Goal: Task Accomplishment & Management: Manage account settings

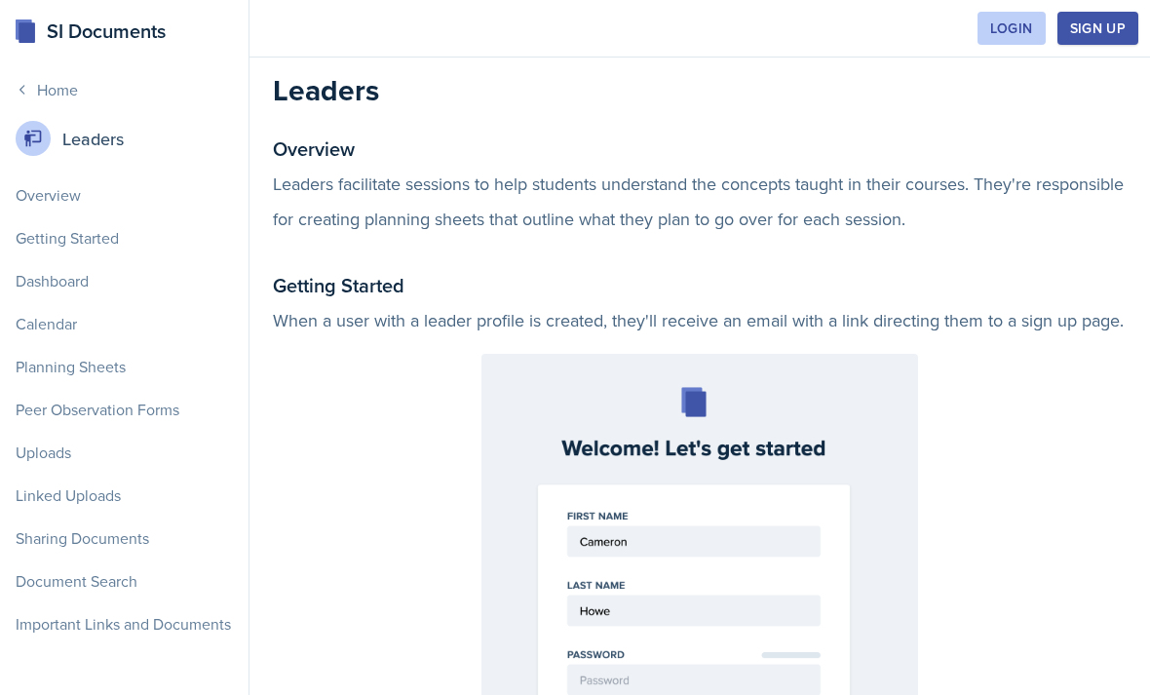
click at [1001, 25] on div "Login" at bounding box center [1011, 28] width 43 height 16
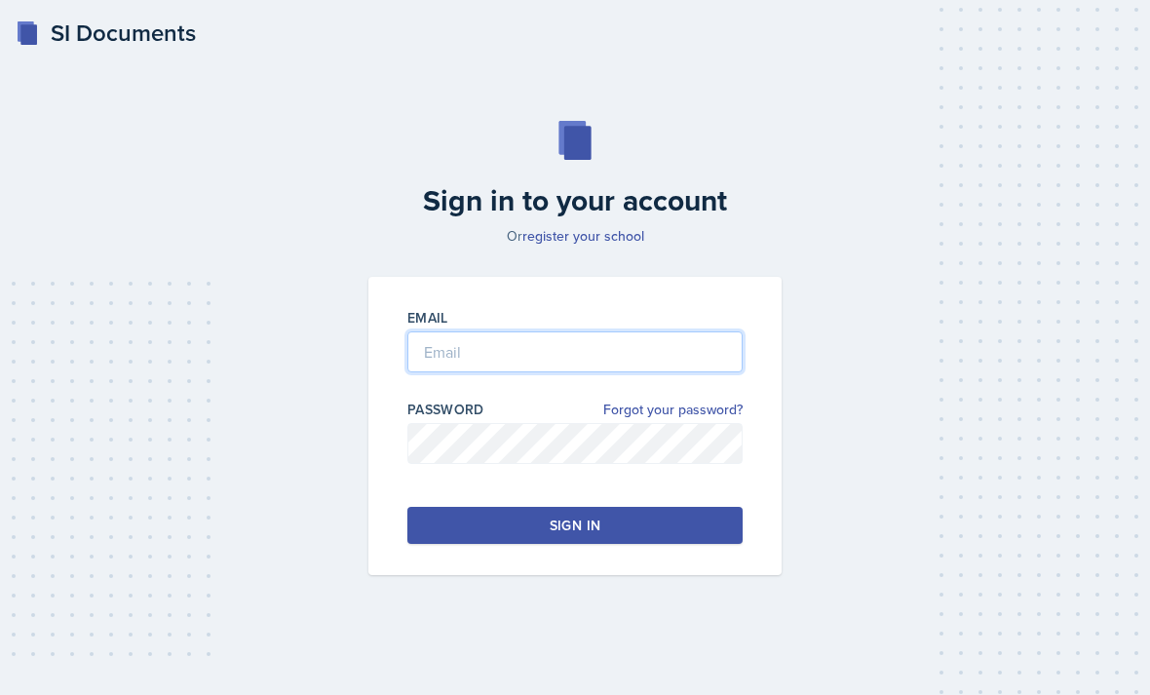
click at [672, 368] on input "email" at bounding box center [574, 351] width 335 height 41
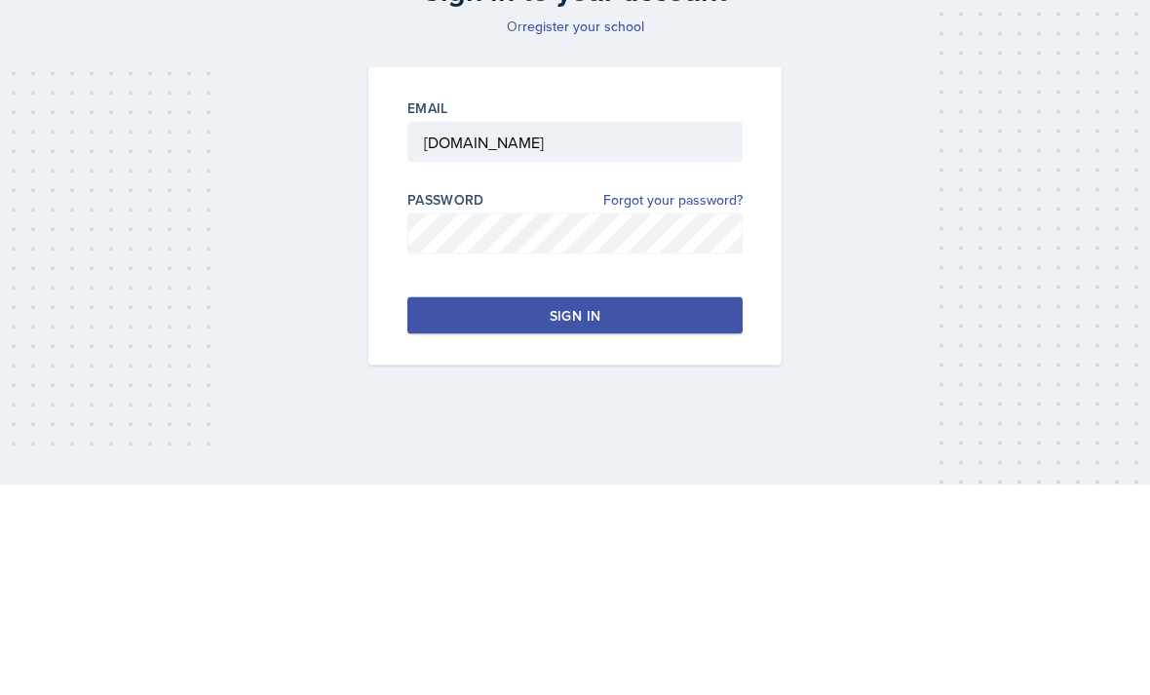
scroll to position [62, 0]
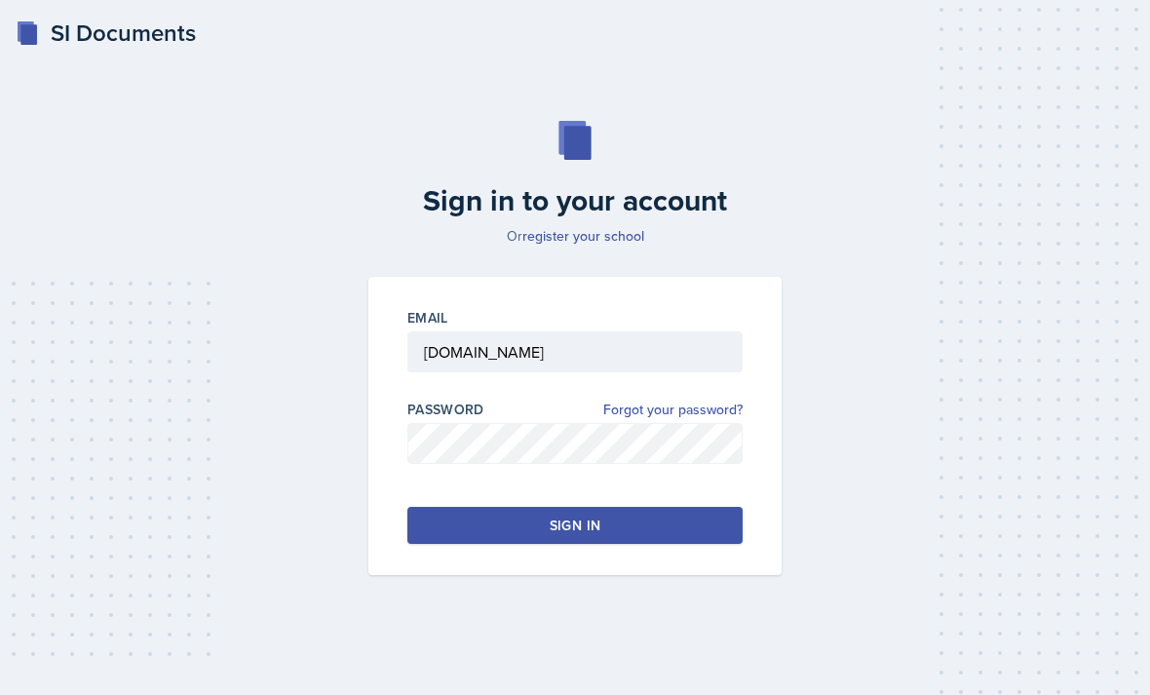
click at [696, 507] on button "Sign in" at bounding box center [574, 525] width 335 height 37
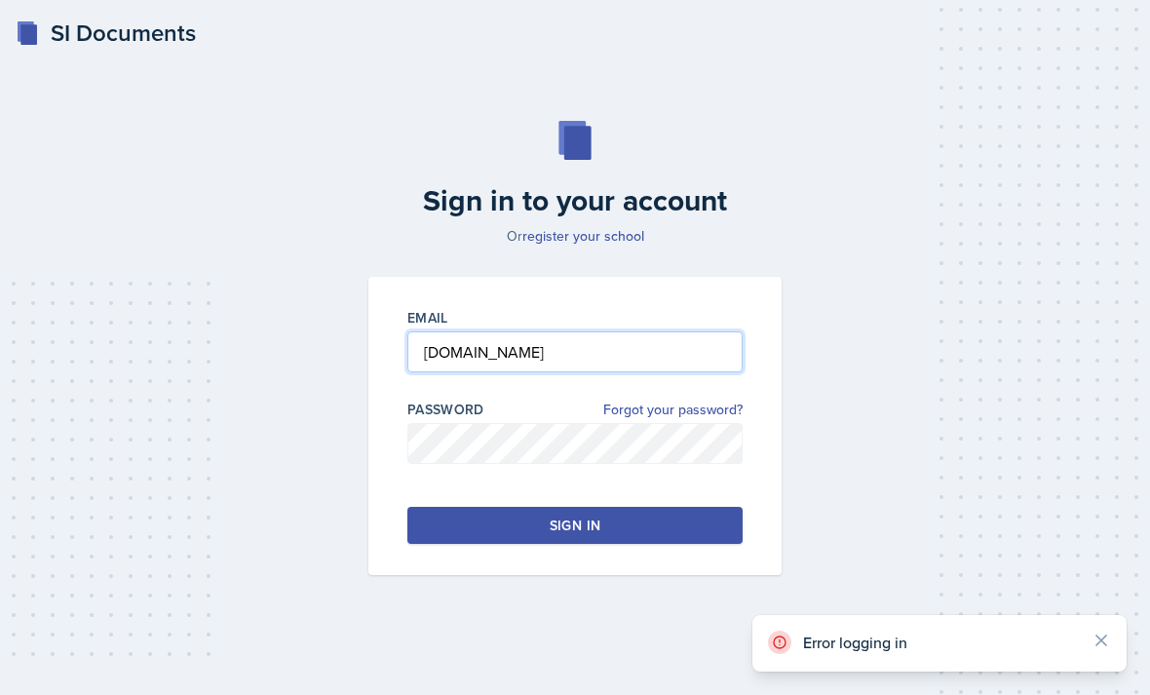
click at [688, 331] on input "ava.richardson200gmail.com" at bounding box center [574, 351] width 335 height 41
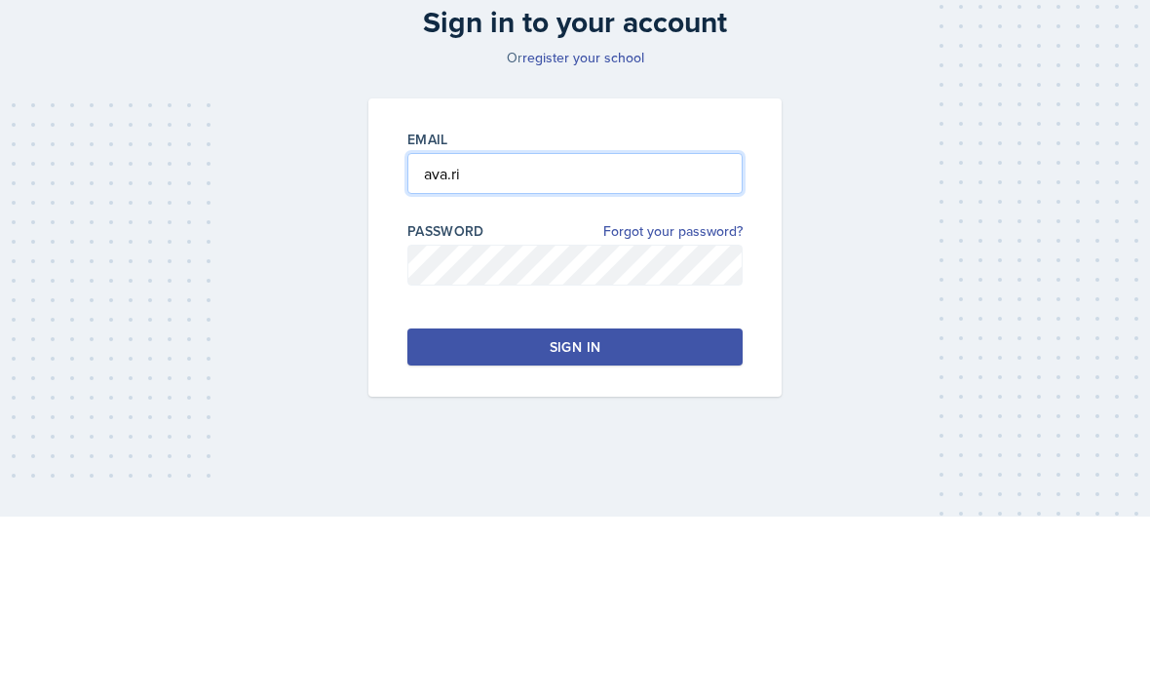
type input "ava.r"
type input "a"
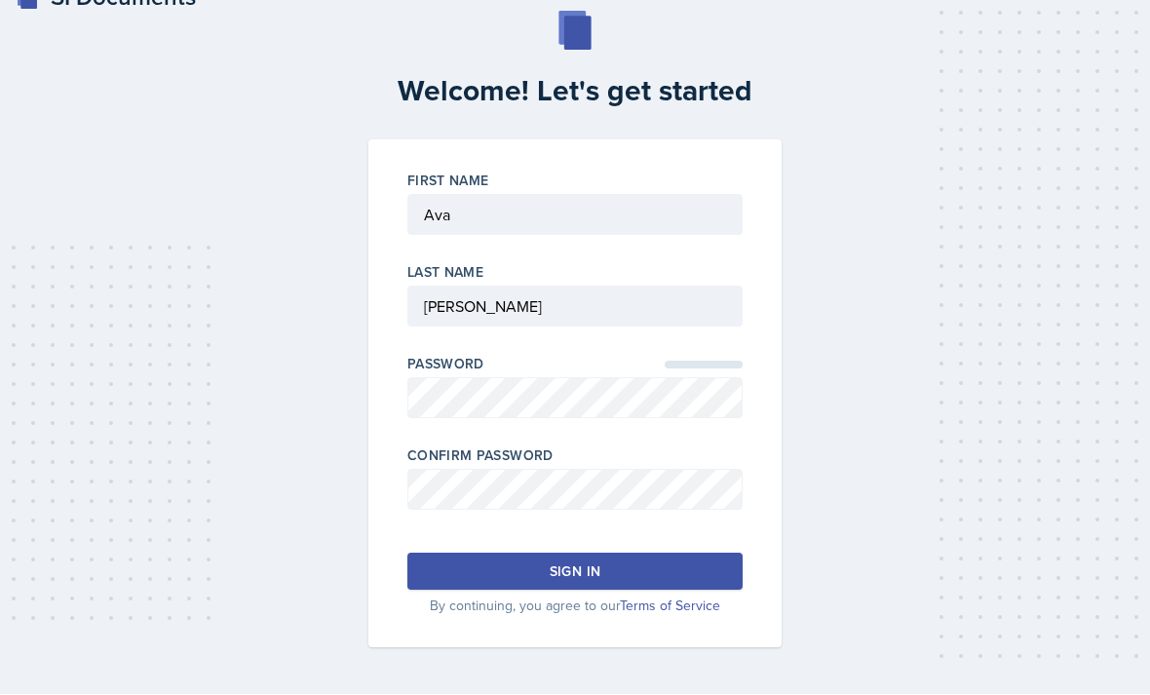
scroll to position [62, 0]
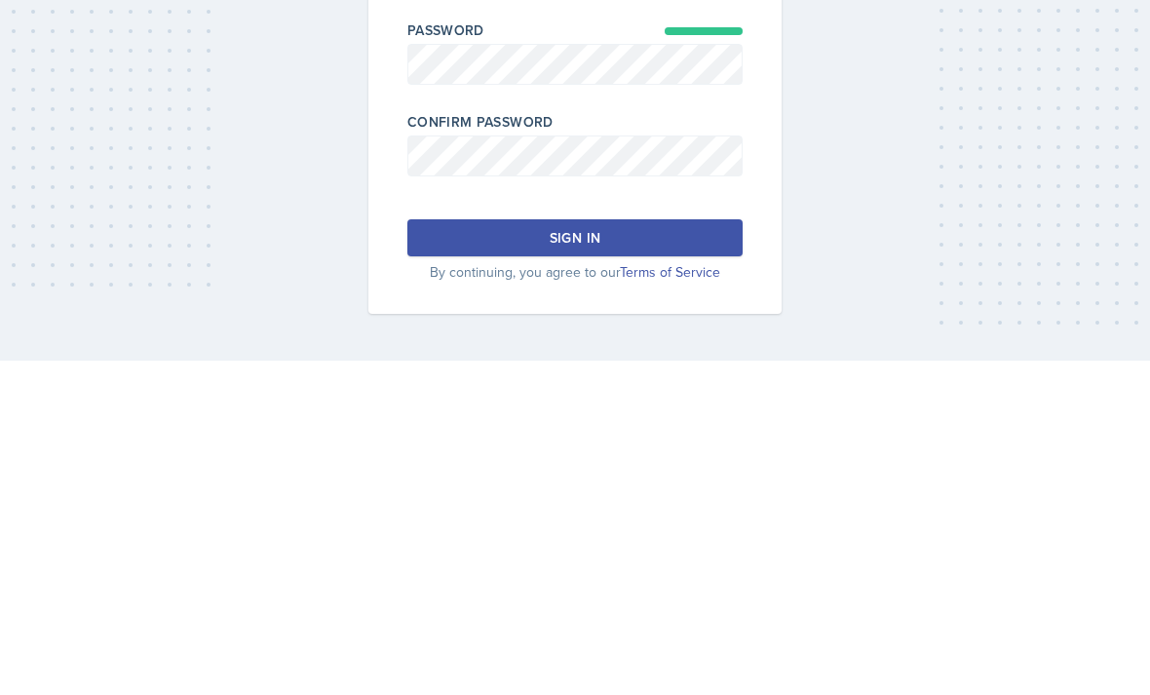
click at [709, 554] on button "Sign in" at bounding box center [574, 572] width 335 height 37
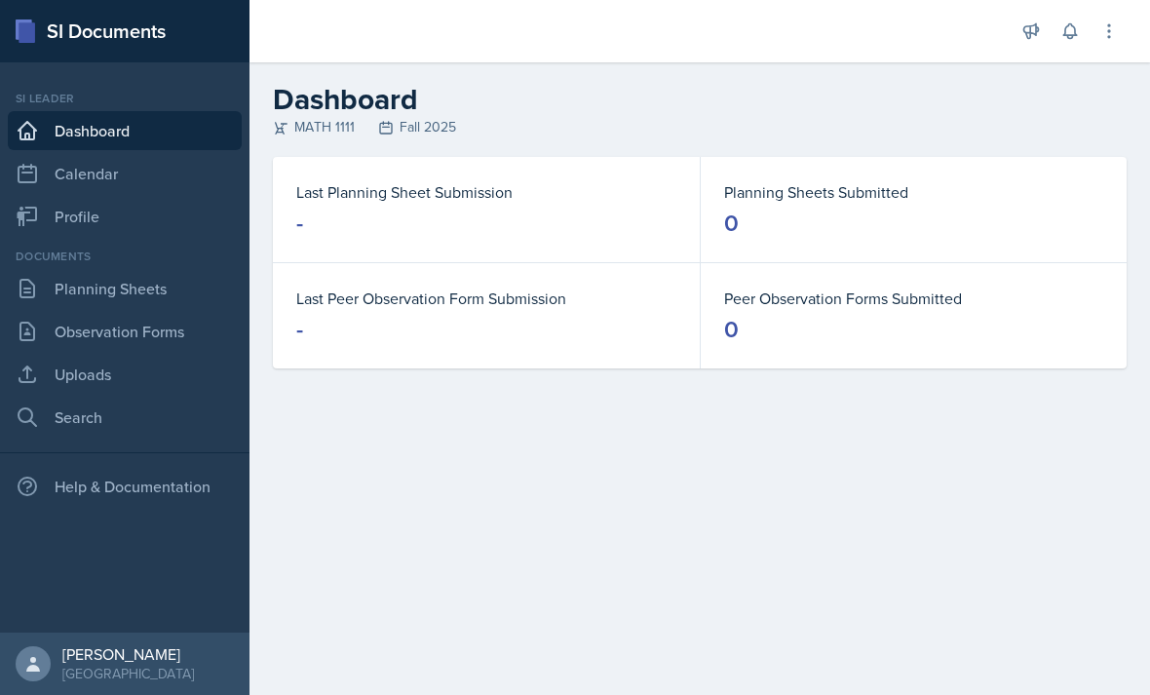
scroll to position [62, 0]
click at [52, 197] on link "Profile" at bounding box center [125, 216] width 234 height 39
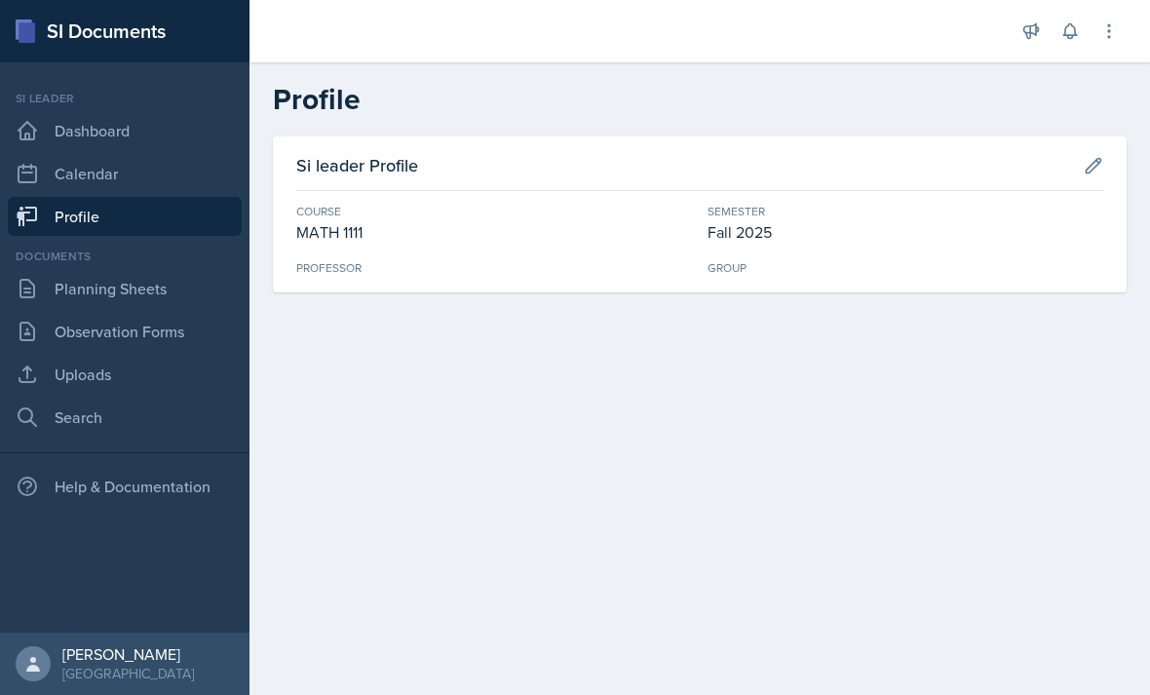
click at [29, 694] on html "SI Documents Si leader Dashboard Calendar Profile Documents Planning Sheets Obs…" at bounding box center [575, 347] width 1150 height 695
click at [99, 694] on html "SI Documents Si leader Dashboard Calendar Profile Documents Planning Sheets Obs…" at bounding box center [575, 347] width 1150 height 695
click at [146, 694] on html "SI Documents Si leader Dashboard Calendar Profile Documents Planning Sheets Obs…" at bounding box center [575, 347] width 1150 height 695
click at [69, 694] on html "SI Documents Si leader Dashboard Calendar Profile Documents Planning Sheets Obs…" at bounding box center [575, 347] width 1150 height 695
click at [14, 694] on html "SI Documents Si leader Dashboard Calendar Profile Documents Planning Sheets Obs…" at bounding box center [575, 347] width 1150 height 695
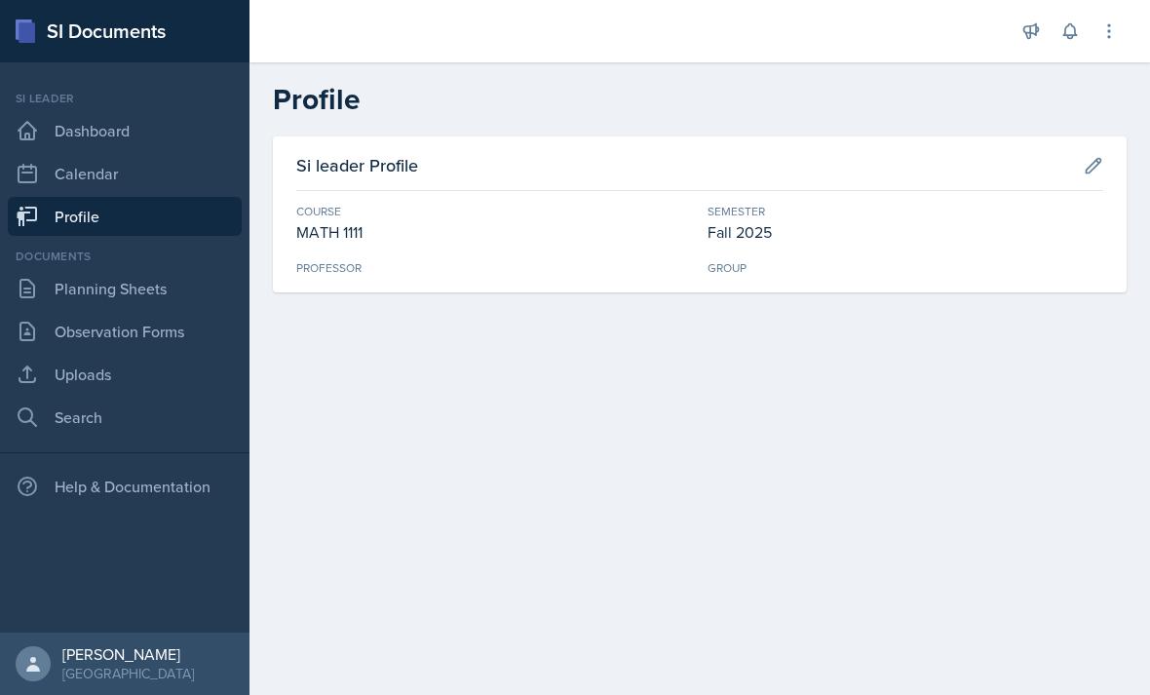
click at [143, 694] on html "SI Documents Si leader Dashboard Calendar Profile Documents Planning Sheets Obs…" at bounding box center [575, 347] width 1150 height 695
click at [196, 694] on html "SI Documents Si leader Dashboard Calendar Profile Documents Planning Sheets Obs…" at bounding box center [575, 347] width 1150 height 695
click at [222, 694] on html "SI Documents Si leader Dashboard Calendar Profile Documents Planning Sheets Obs…" at bounding box center [575, 347] width 1150 height 695
click at [72, 410] on link "Search" at bounding box center [125, 417] width 234 height 39
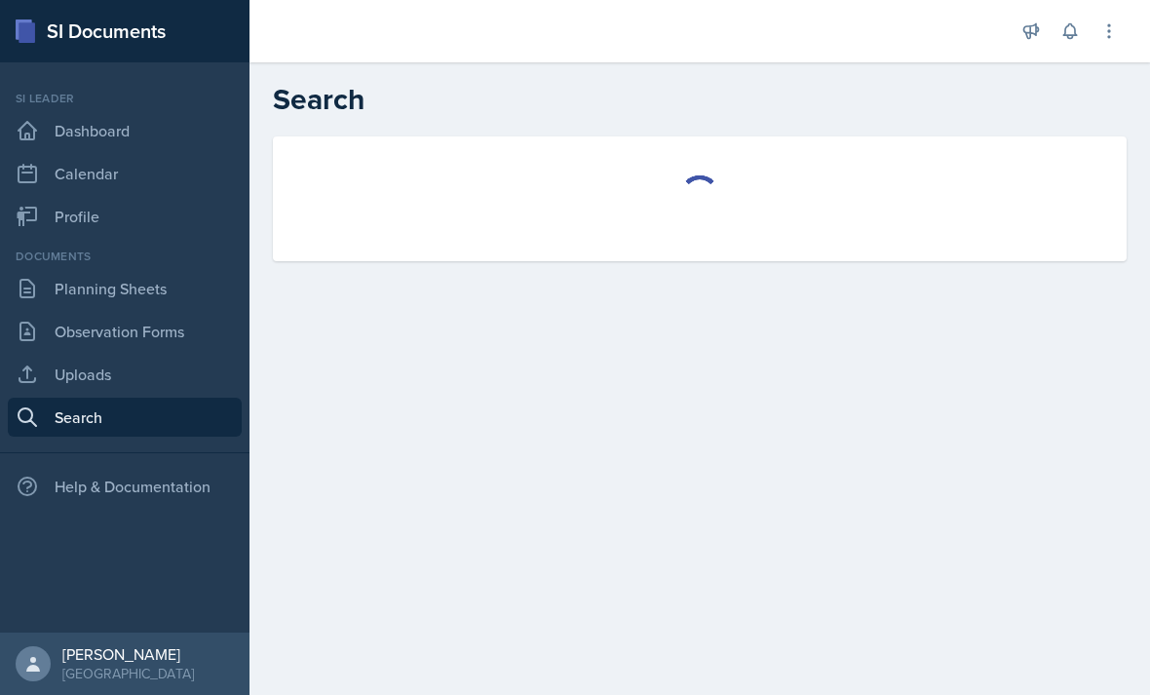
select select "all"
select select "1"
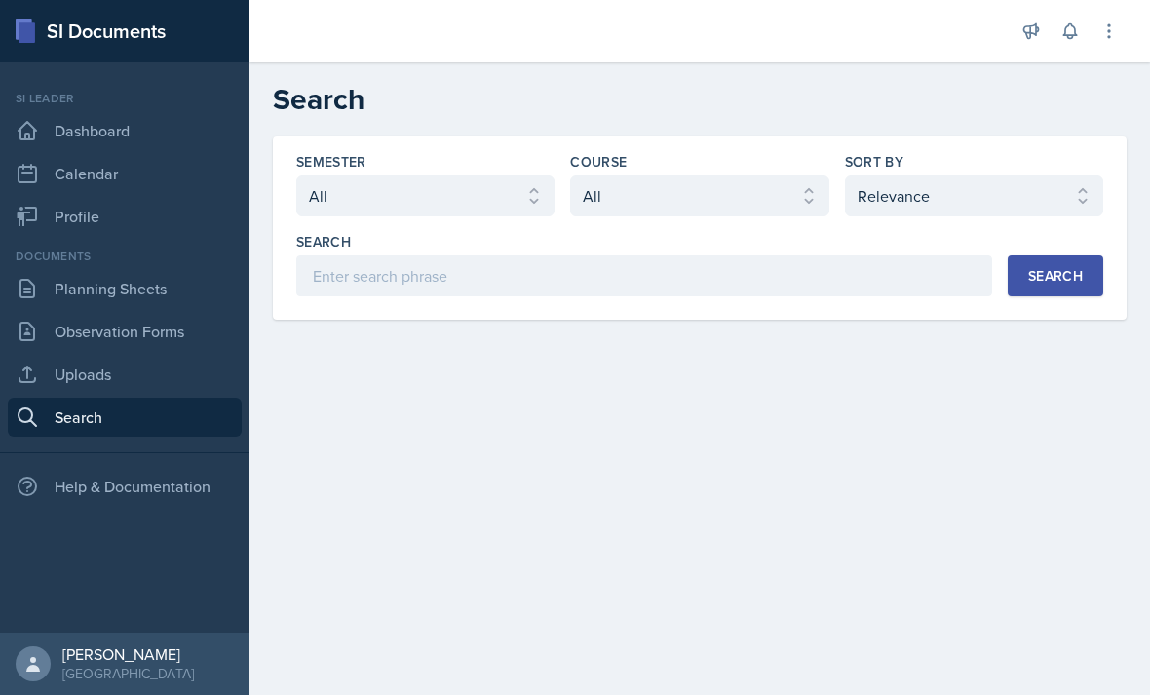
click at [10, 694] on html "SI Documents Si leader Dashboard Calendar Profile Documents Planning Sheets Obs…" at bounding box center [575, 347] width 1150 height 695
click at [120, 694] on html "SI Documents Si leader Dashboard Calendar Profile Documents Planning Sheets Obs…" at bounding box center [575, 347] width 1150 height 695
click at [71, 140] on link "Dashboard" at bounding box center [125, 130] width 234 height 39
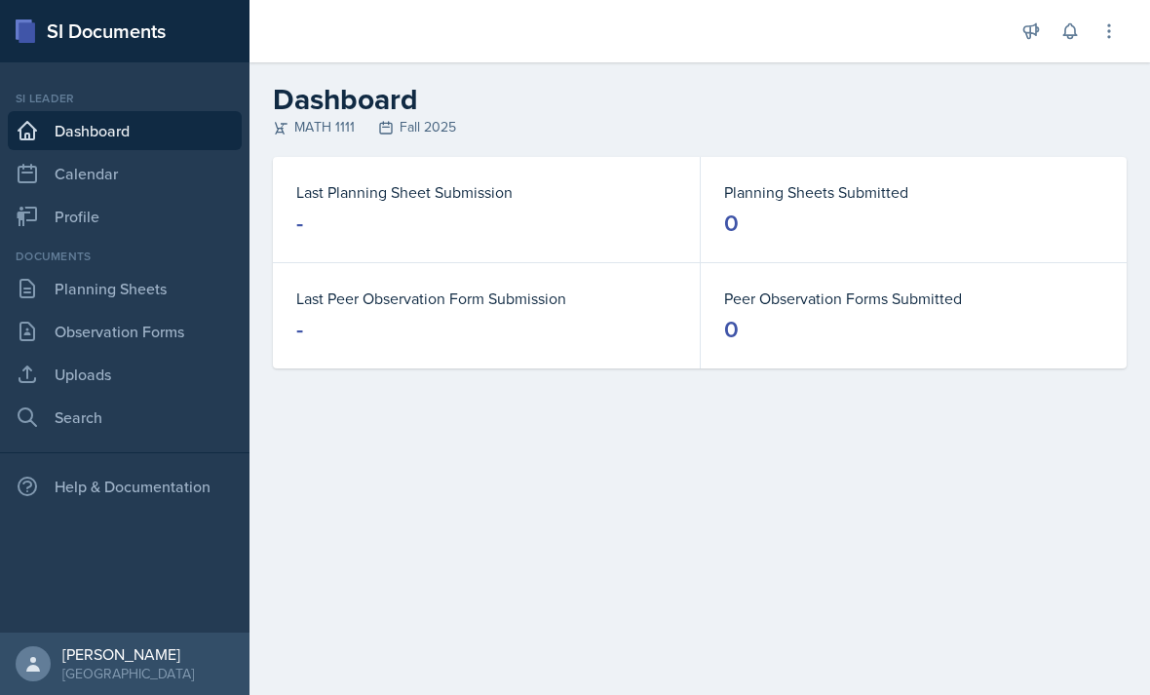
click at [74, 183] on link "Calendar" at bounding box center [125, 173] width 234 height 39
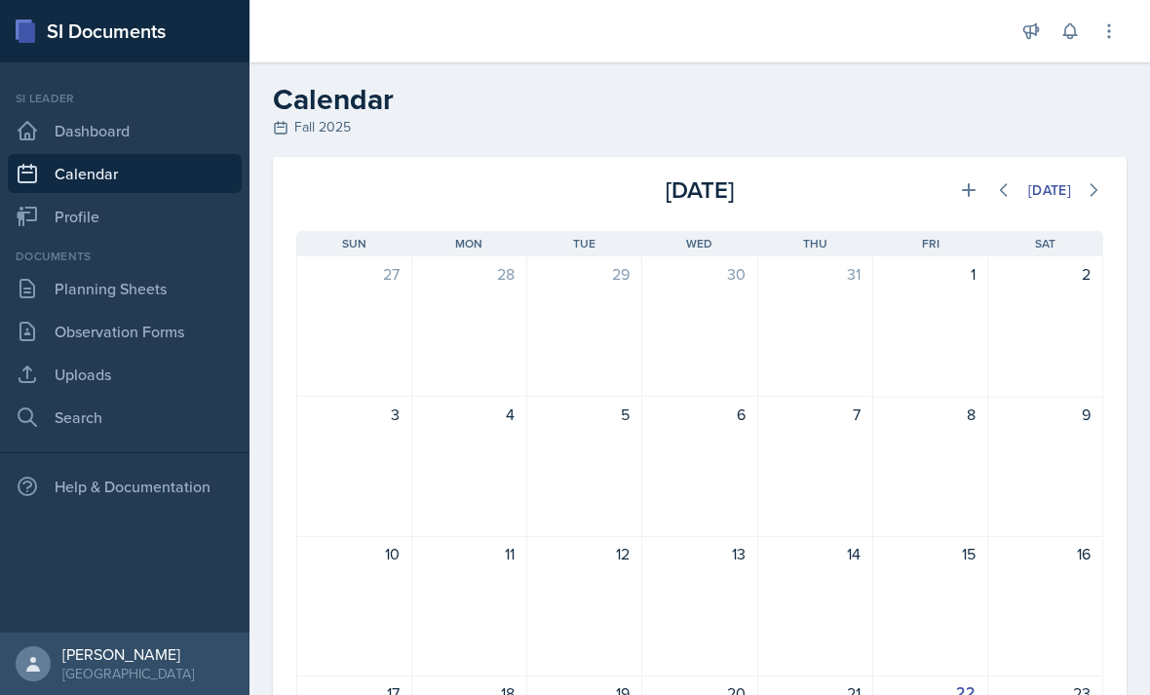
click at [70, 210] on link "Profile" at bounding box center [125, 216] width 234 height 39
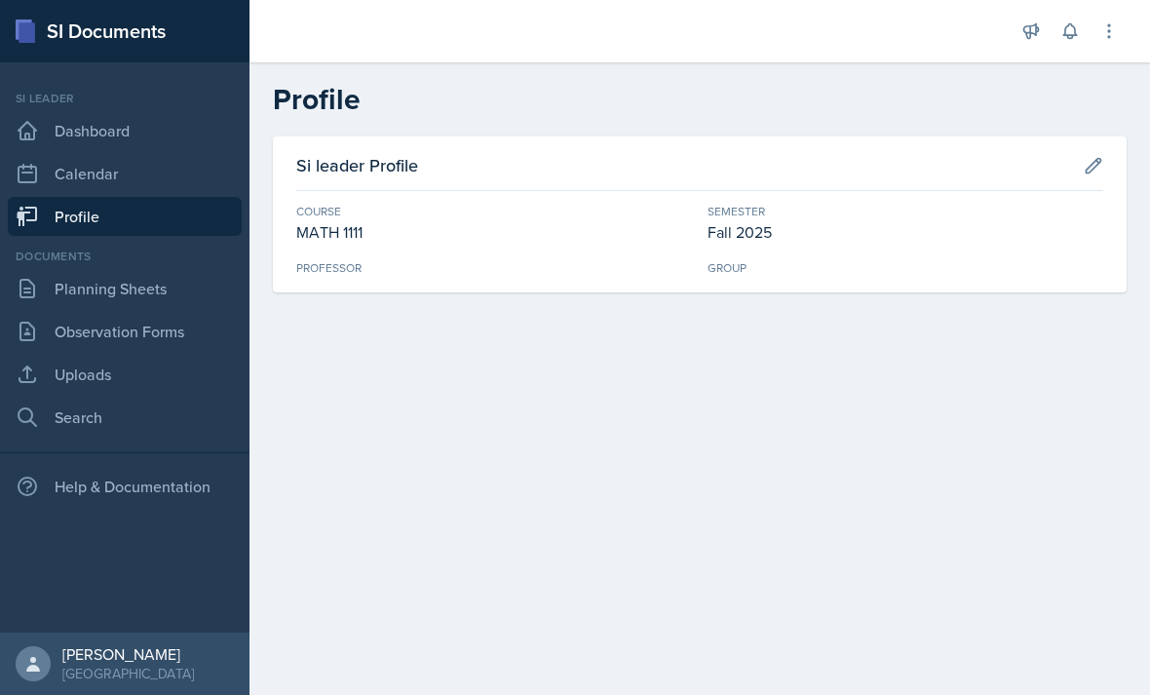
click at [88, 183] on link "Calendar" at bounding box center [125, 173] width 234 height 39
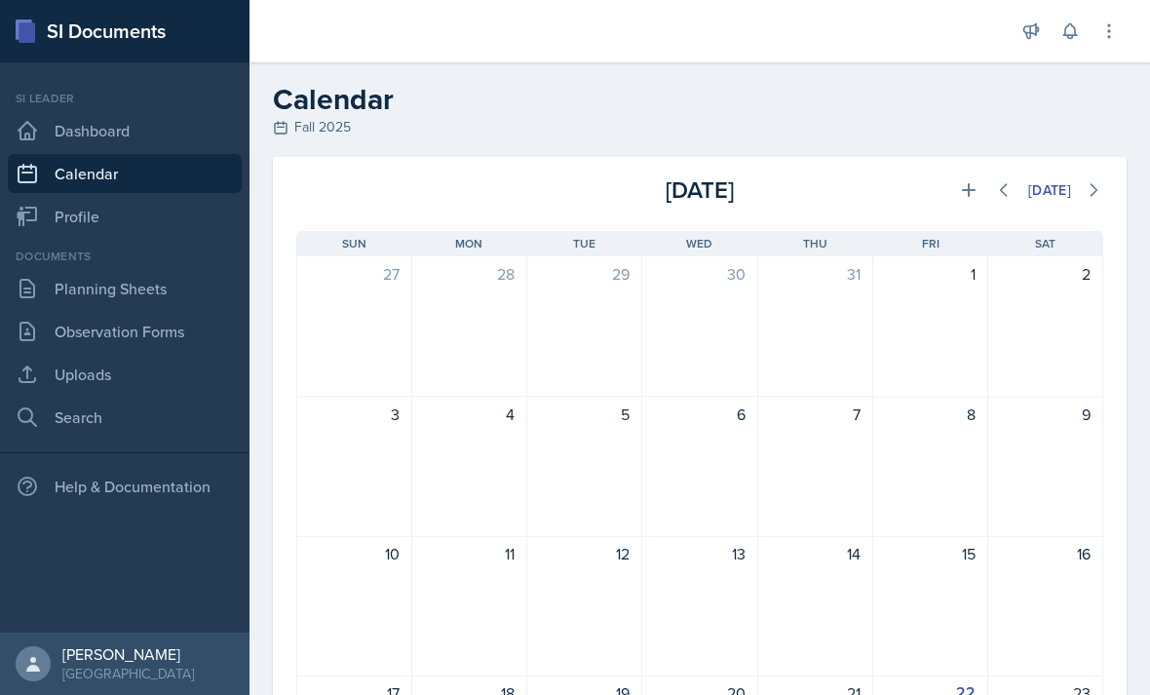
click at [88, 215] on link "Profile" at bounding box center [125, 216] width 234 height 39
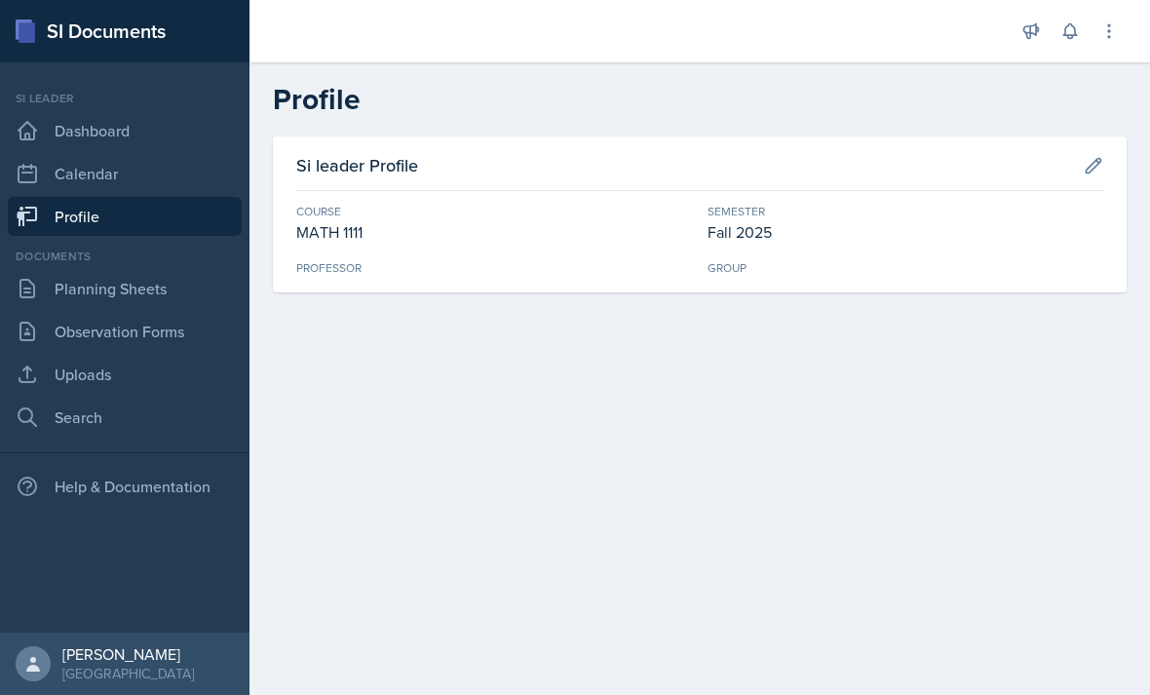
click at [1102, 29] on icon at bounding box center [1108, 30] width 19 height 19
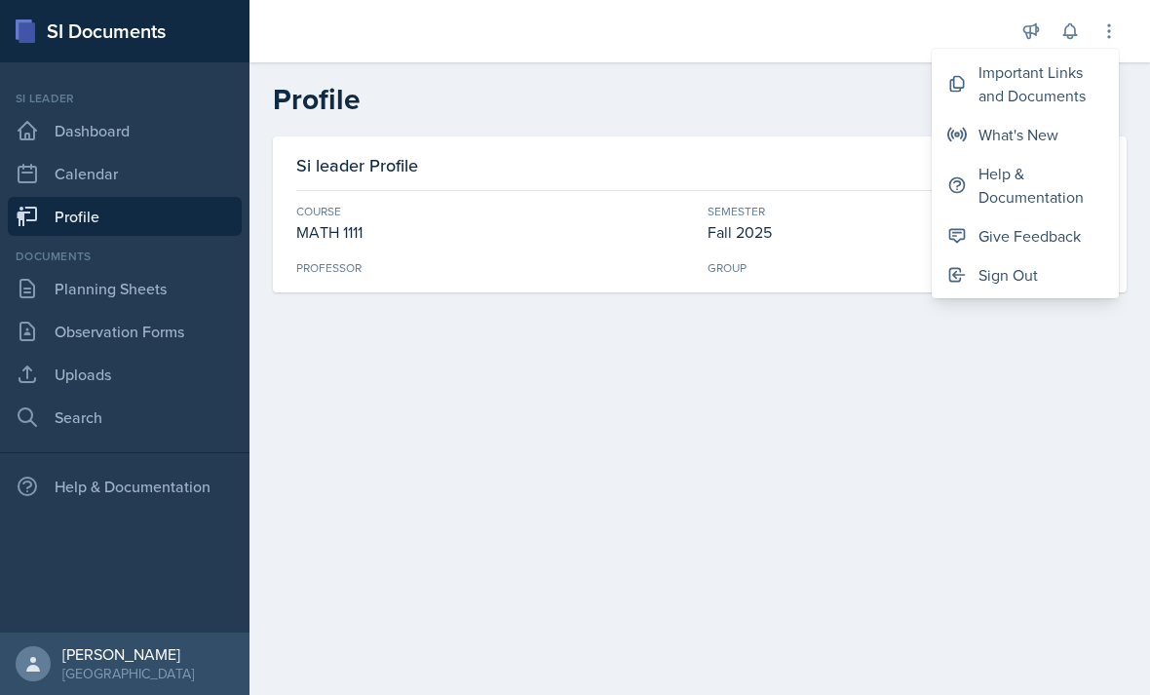
click at [1104, 19] on button at bounding box center [1109, 31] width 35 height 35
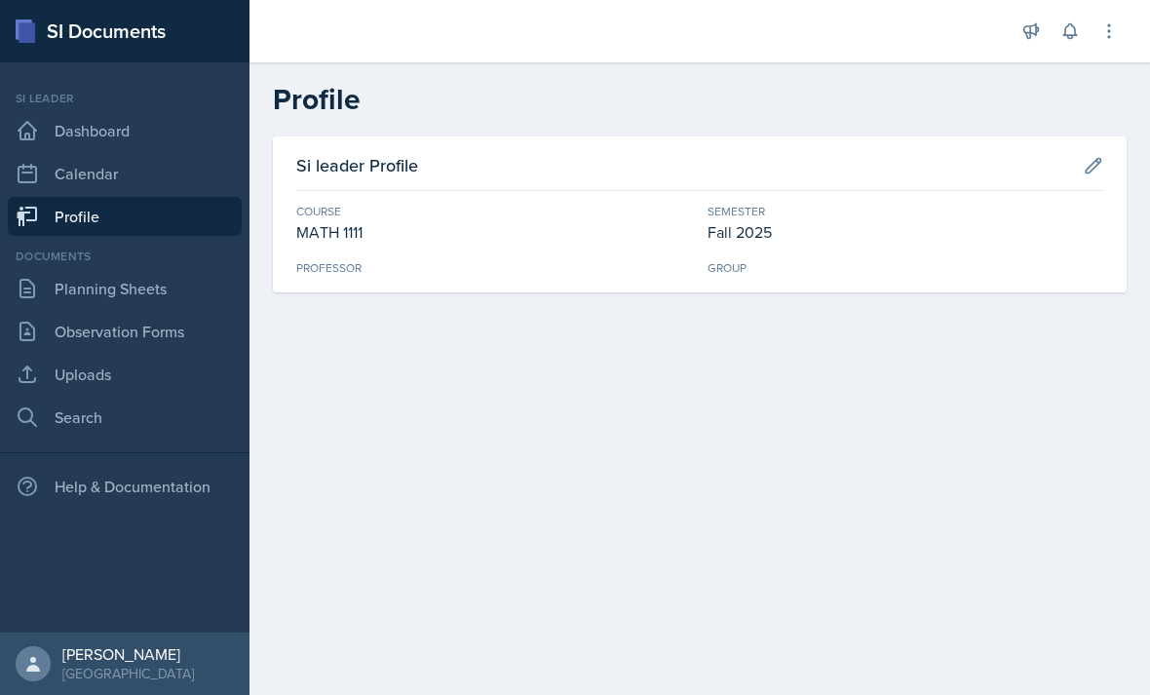
click at [1061, 37] on icon at bounding box center [1070, 30] width 19 height 19
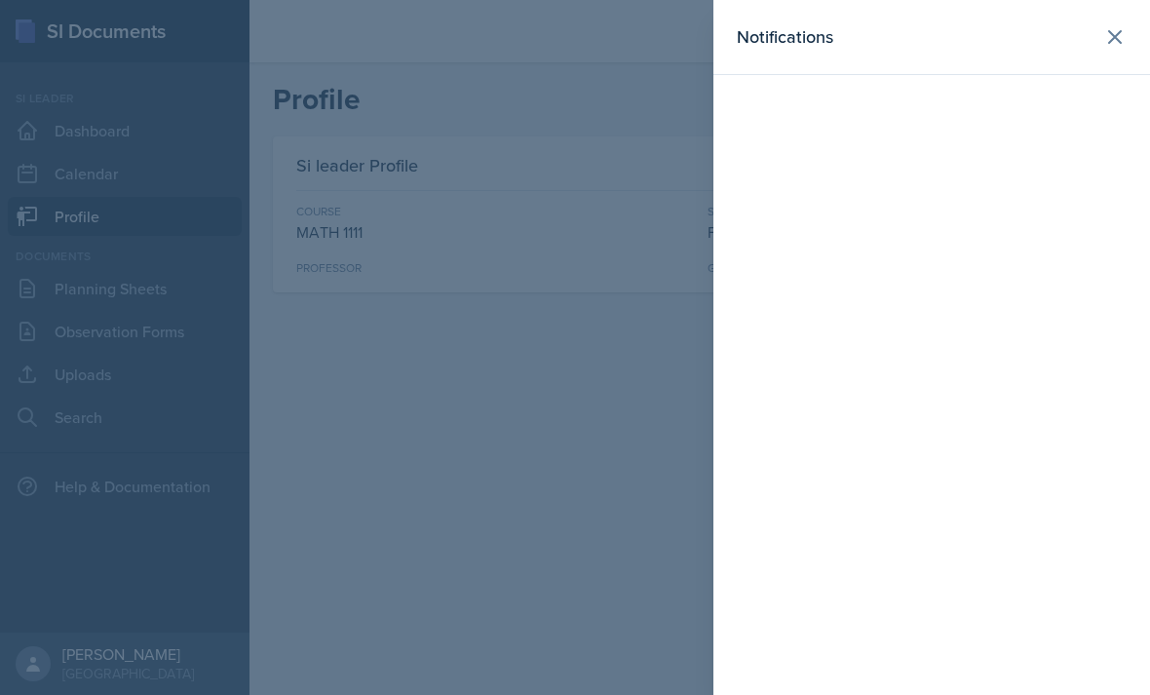
click at [648, 142] on div at bounding box center [575, 347] width 1150 height 695
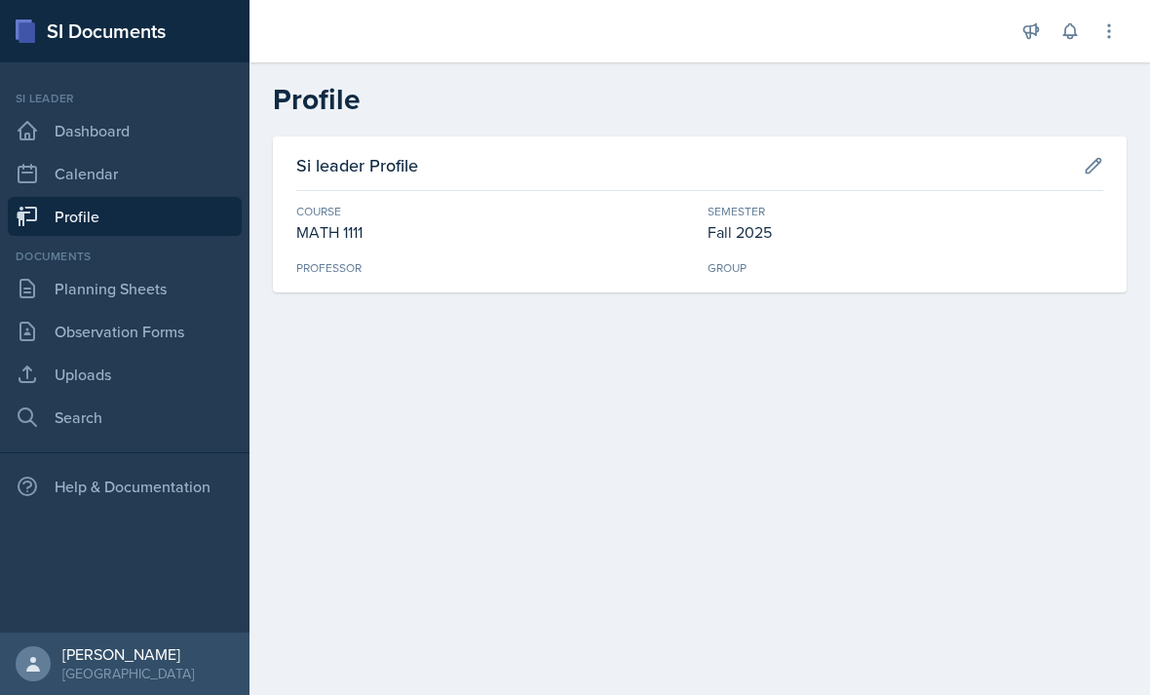
click at [1035, 30] on icon at bounding box center [1031, 30] width 19 height 19
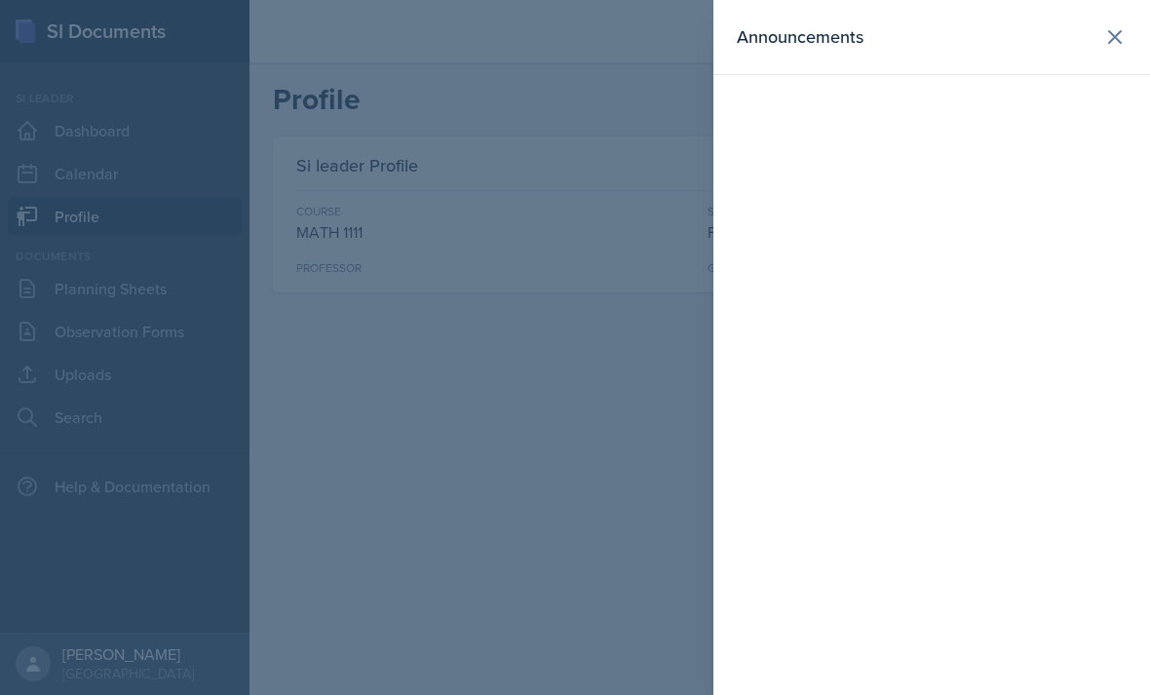
click at [695, 139] on div at bounding box center [575, 347] width 1150 height 695
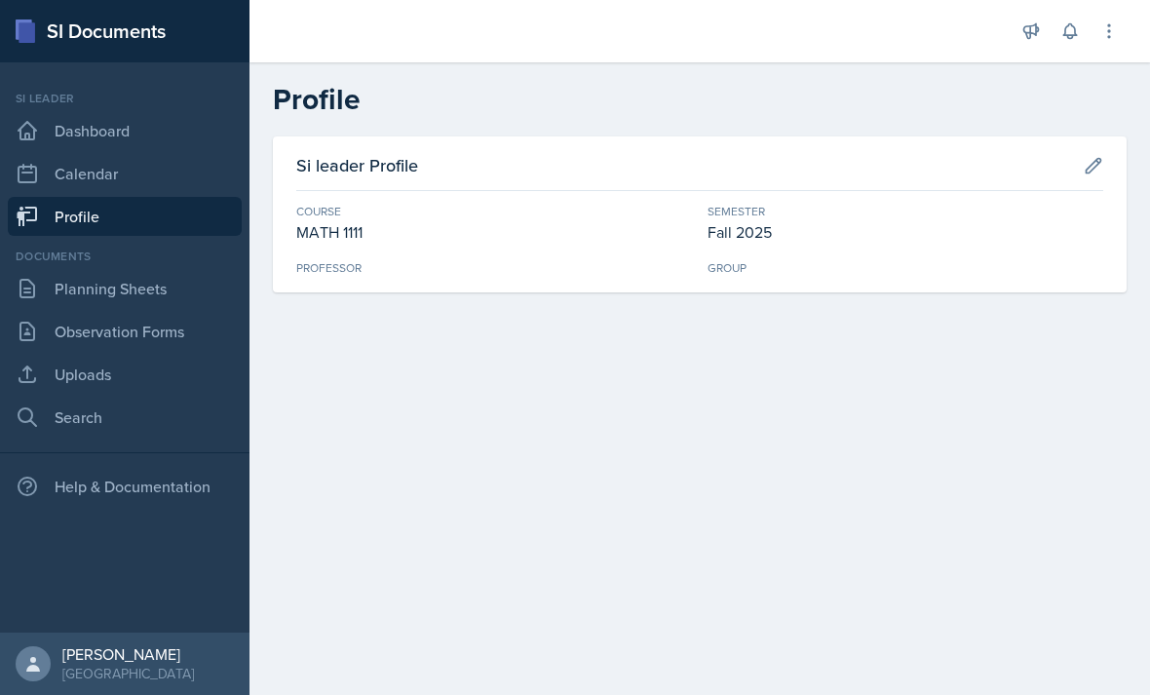
click at [60, 297] on link "Planning Sheets" at bounding box center [125, 288] width 234 height 39
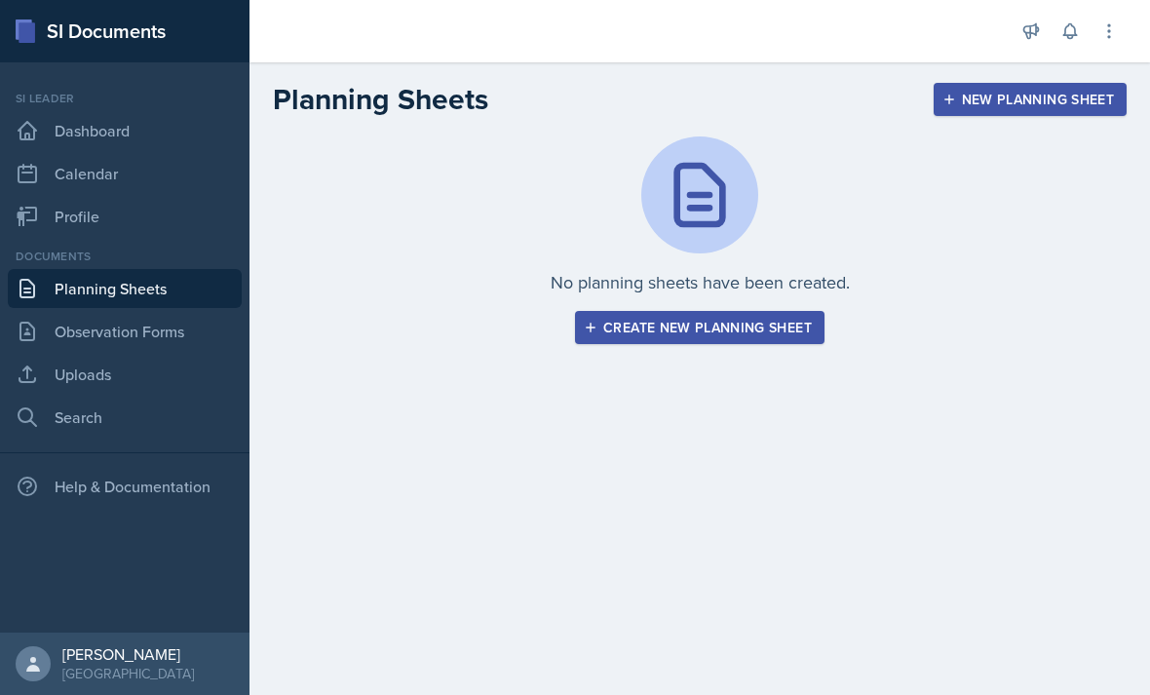
click at [70, 336] on link "Observation Forms" at bounding box center [125, 331] width 234 height 39
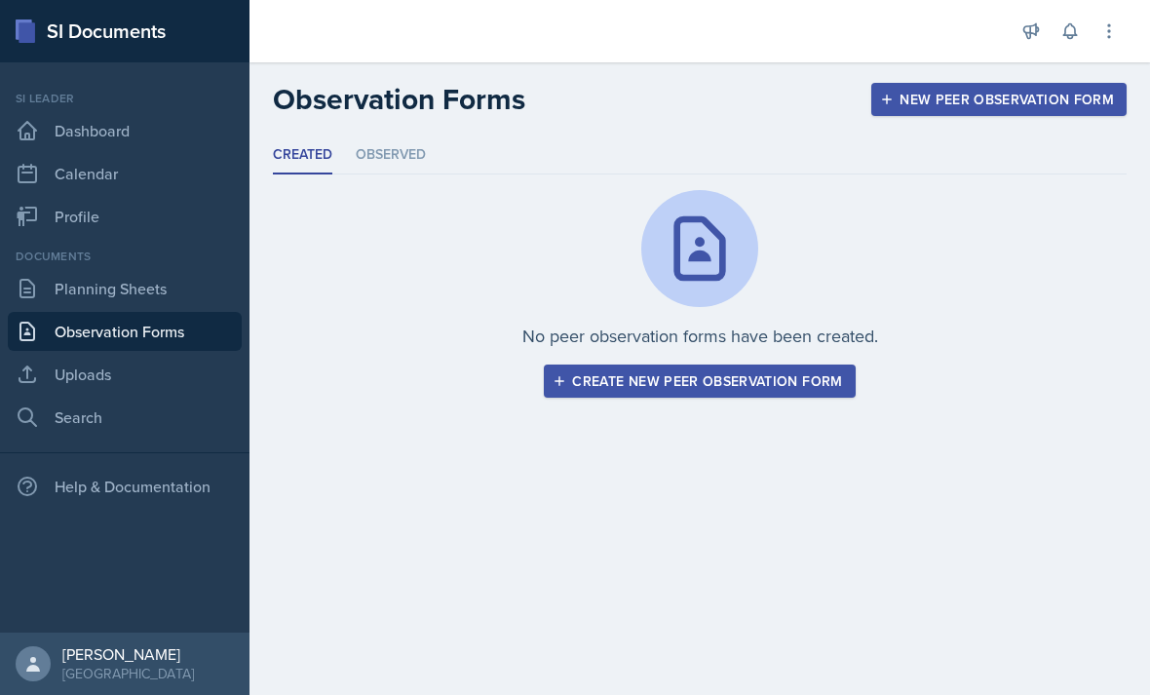
click at [65, 371] on link "Uploads" at bounding box center [125, 374] width 234 height 39
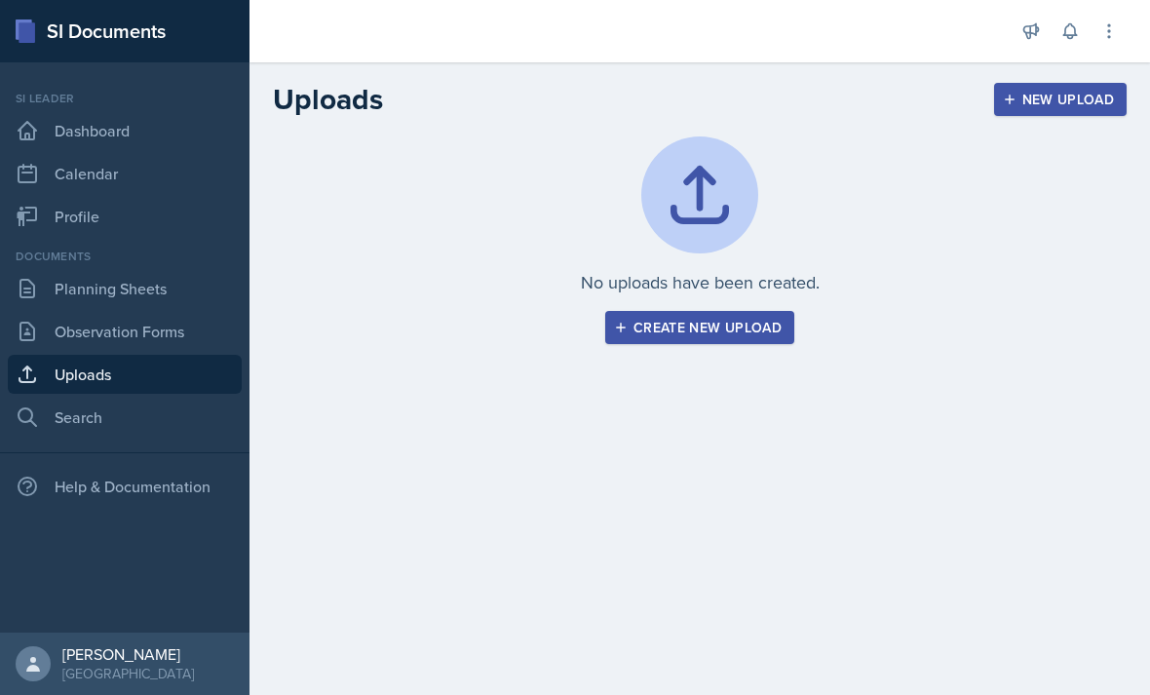
click at [74, 417] on link "Search" at bounding box center [125, 417] width 234 height 39
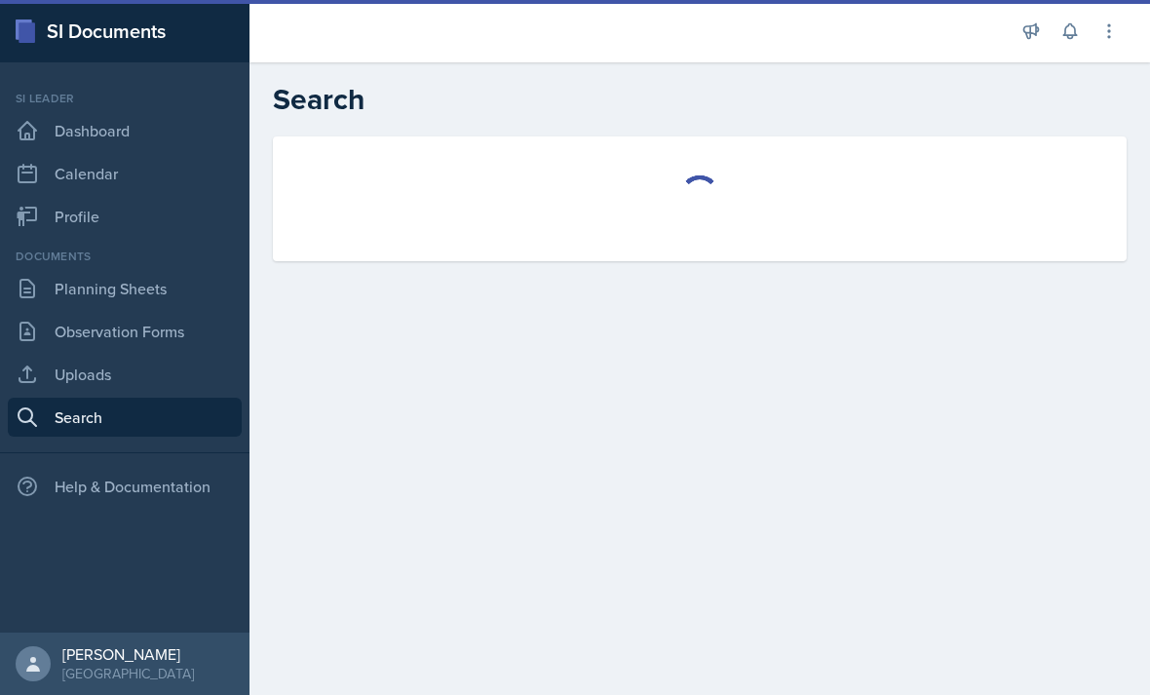
select select "all"
select select "1"
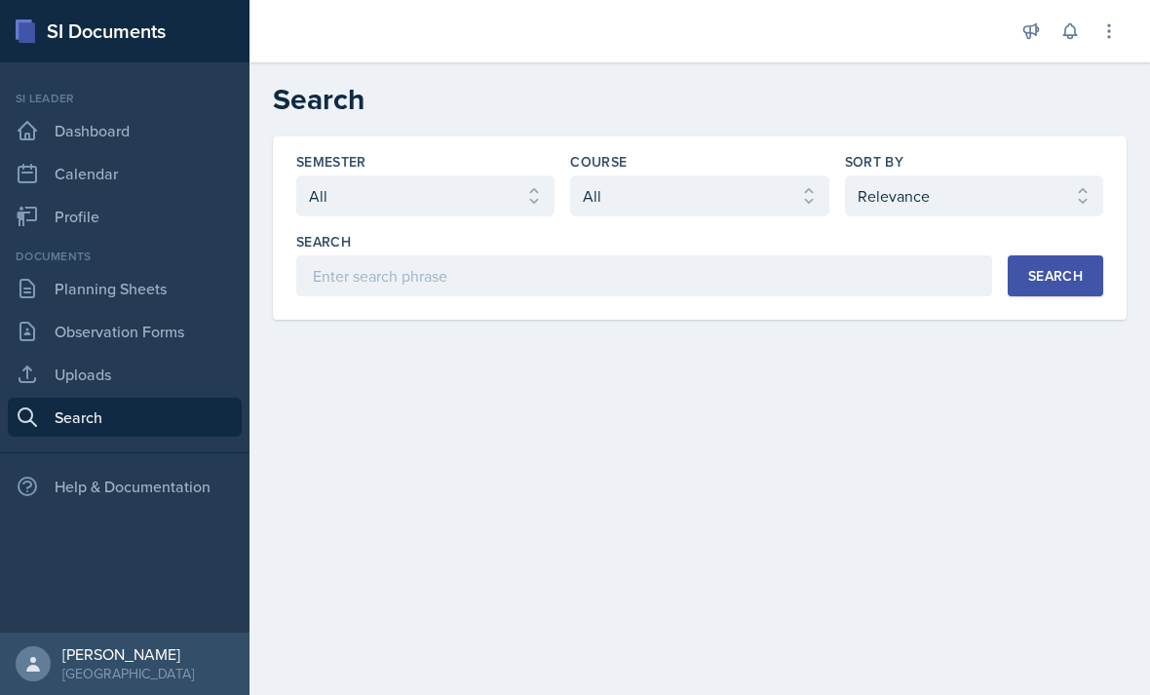
click at [63, 205] on link "Profile" at bounding box center [125, 216] width 234 height 39
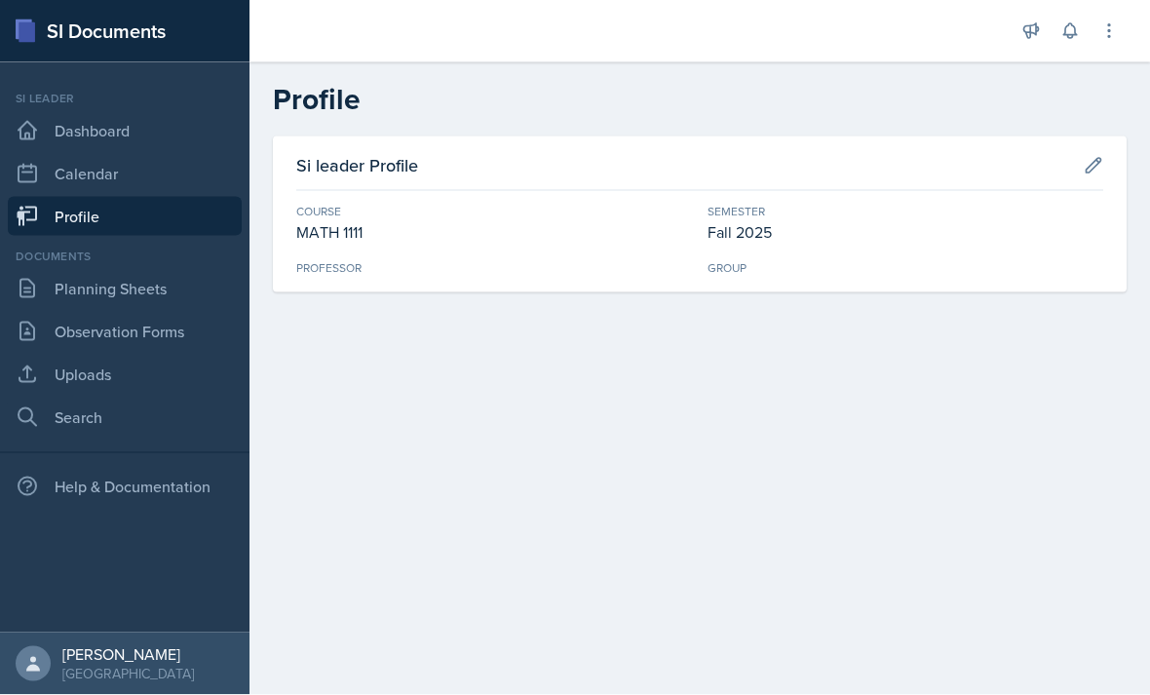
click at [1106, 165] on button at bounding box center [1093, 165] width 35 height 35
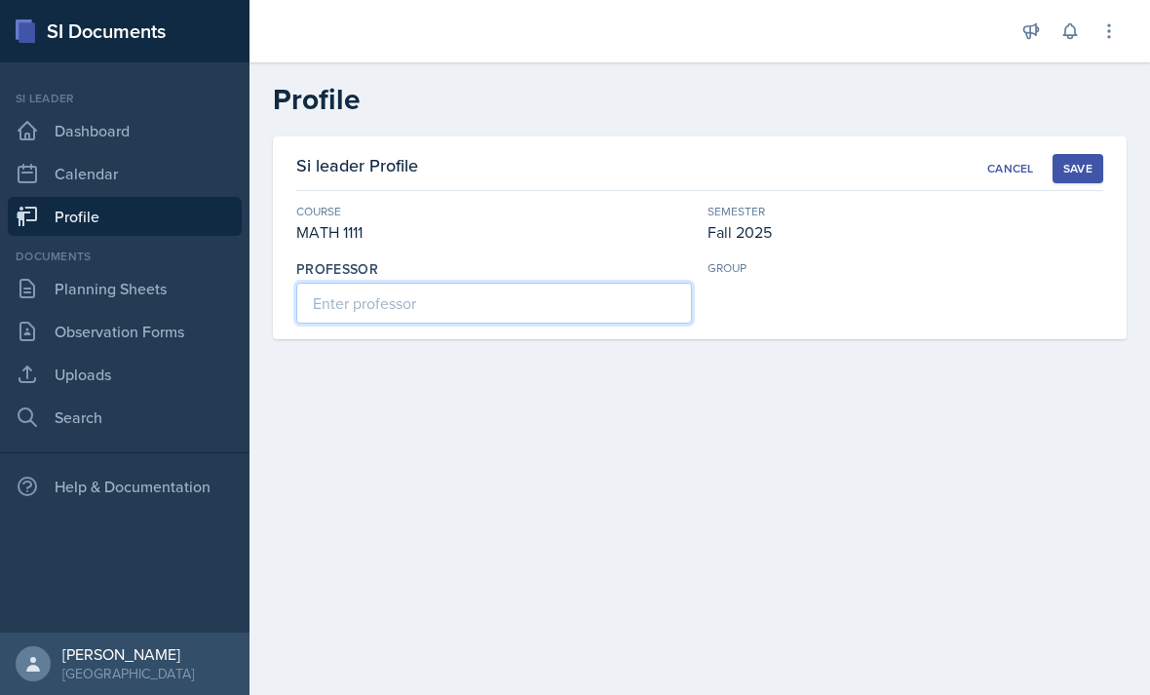
click at [630, 294] on input at bounding box center [494, 303] width 396 height 41
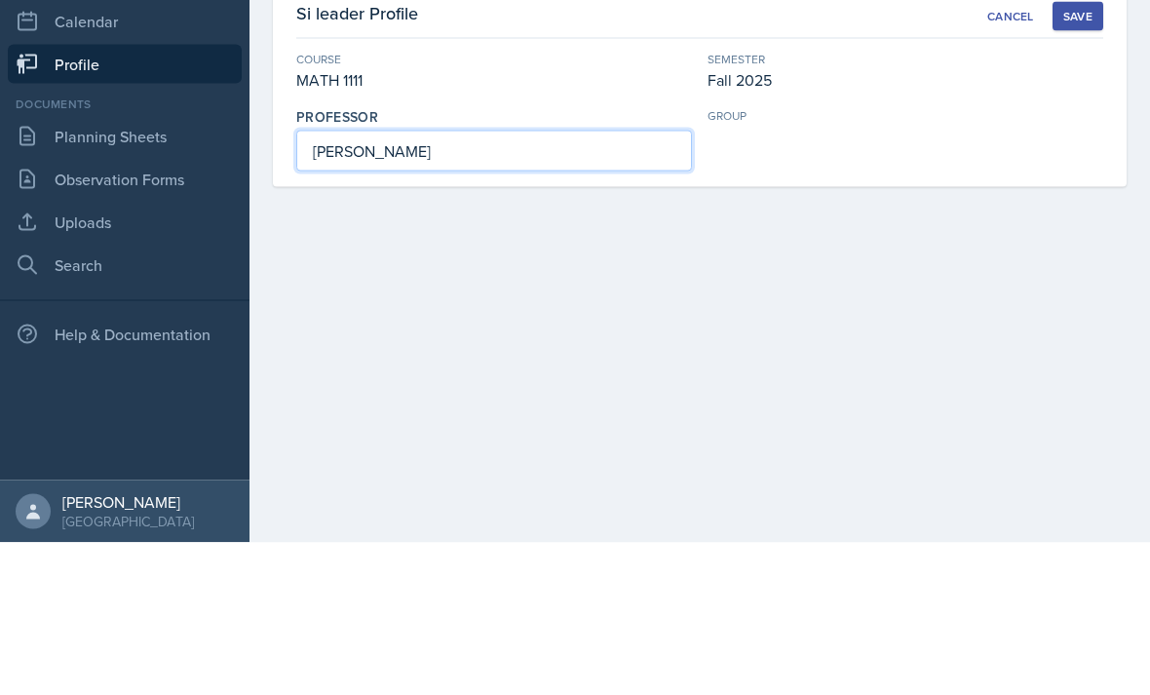
type input "Irina Paschenko"
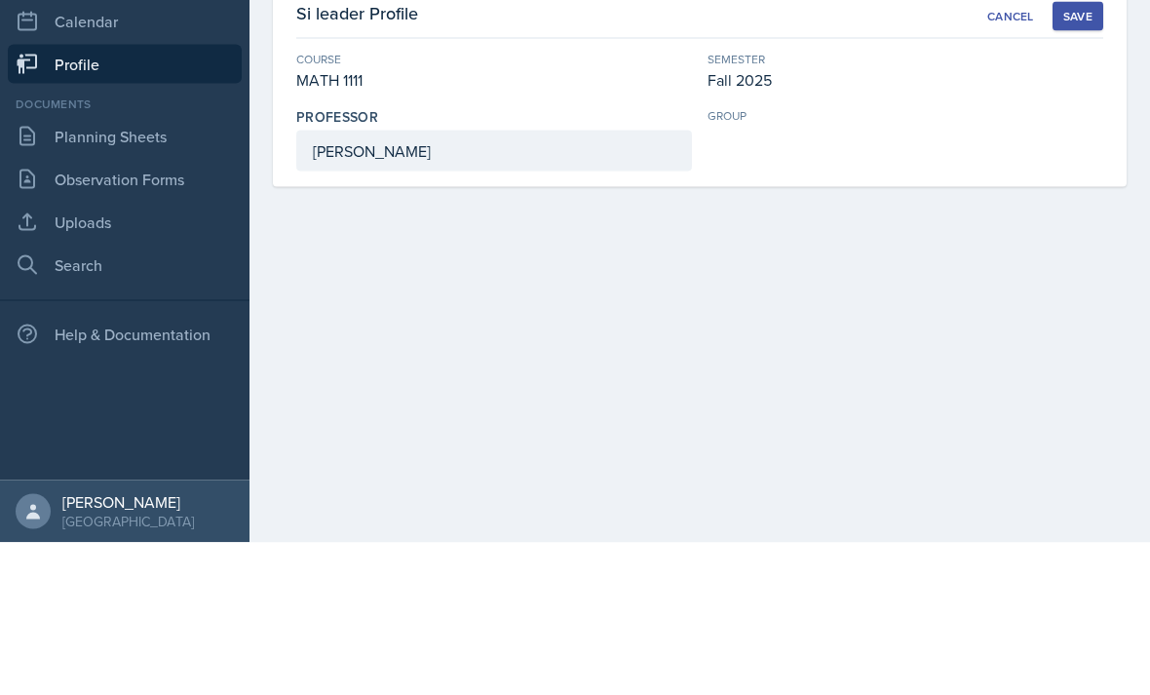
click at [1061, 154] on button "Save" at bounding box center [1078, 168] width 51 height 29
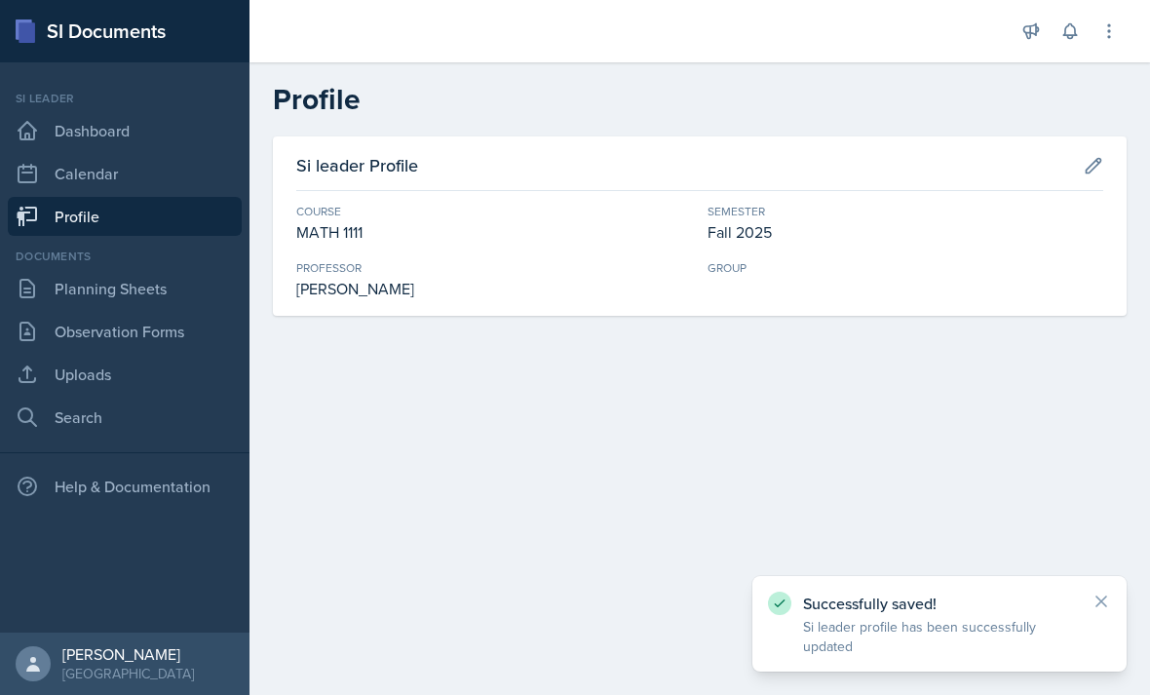
scroll to position [0, 0]
click at [54, 291] on link "Planning Sheets" at bounding box center [125, 288] width 234 height 39
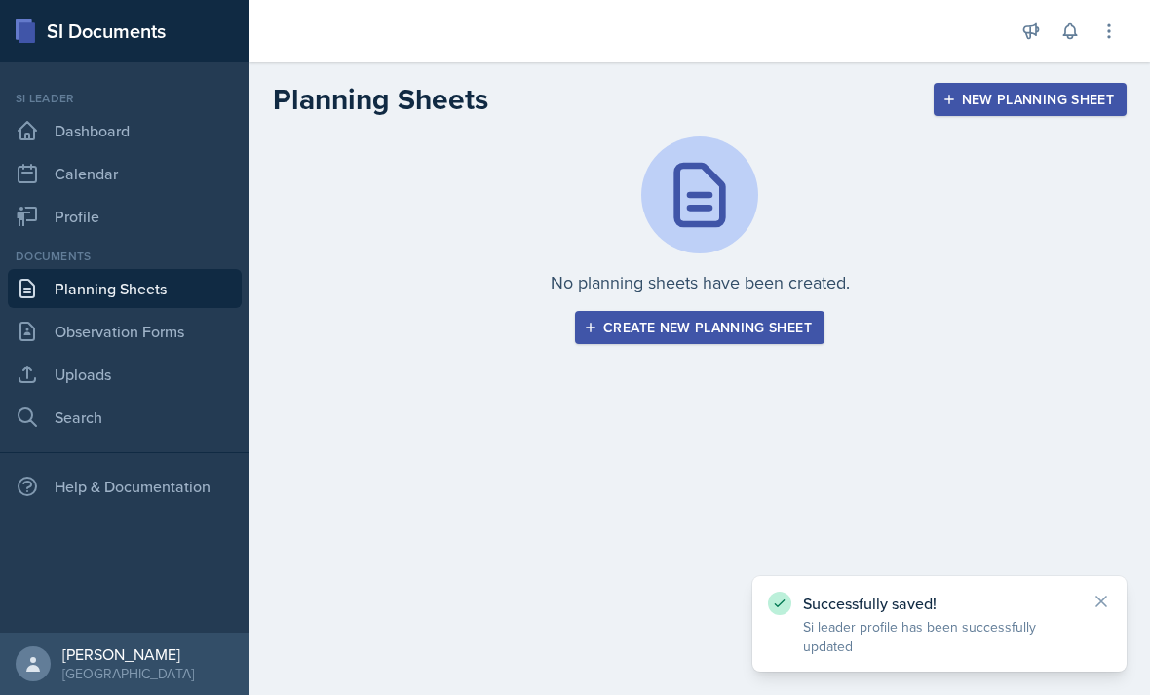
click at [96, 327] on link "Observation Forms" at bounding box center [125, 331] width 234 height 39
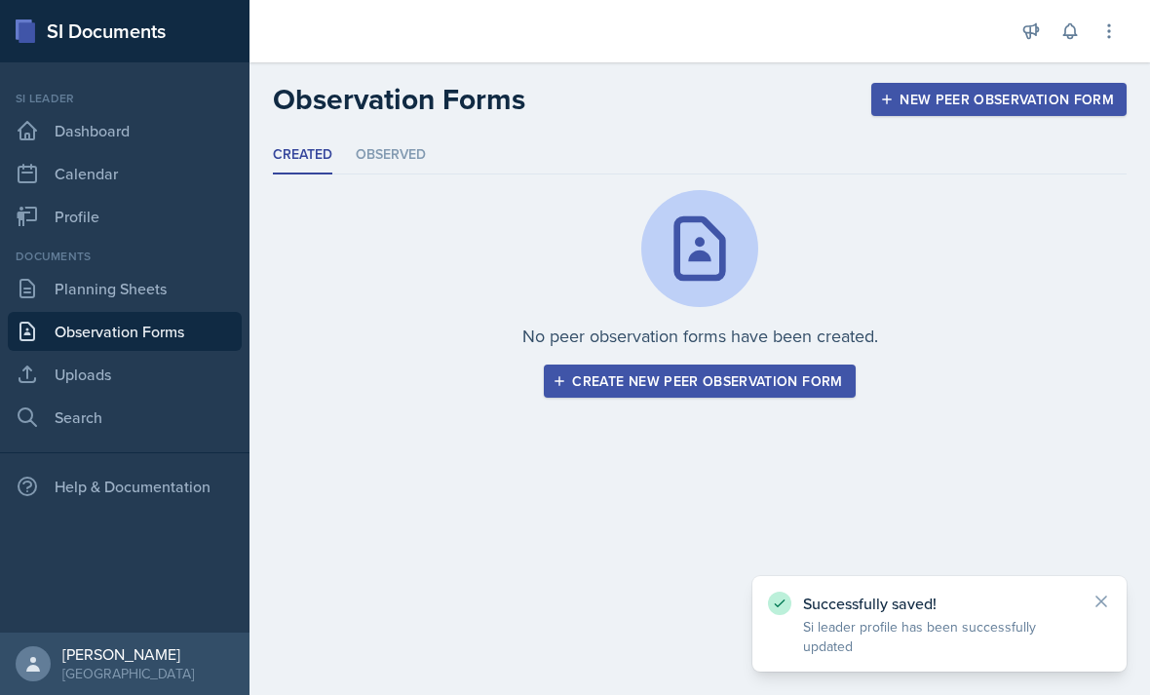
click at [80, 123] on link "Dashboard" at bounding box center [125, 130] width 234 height 39
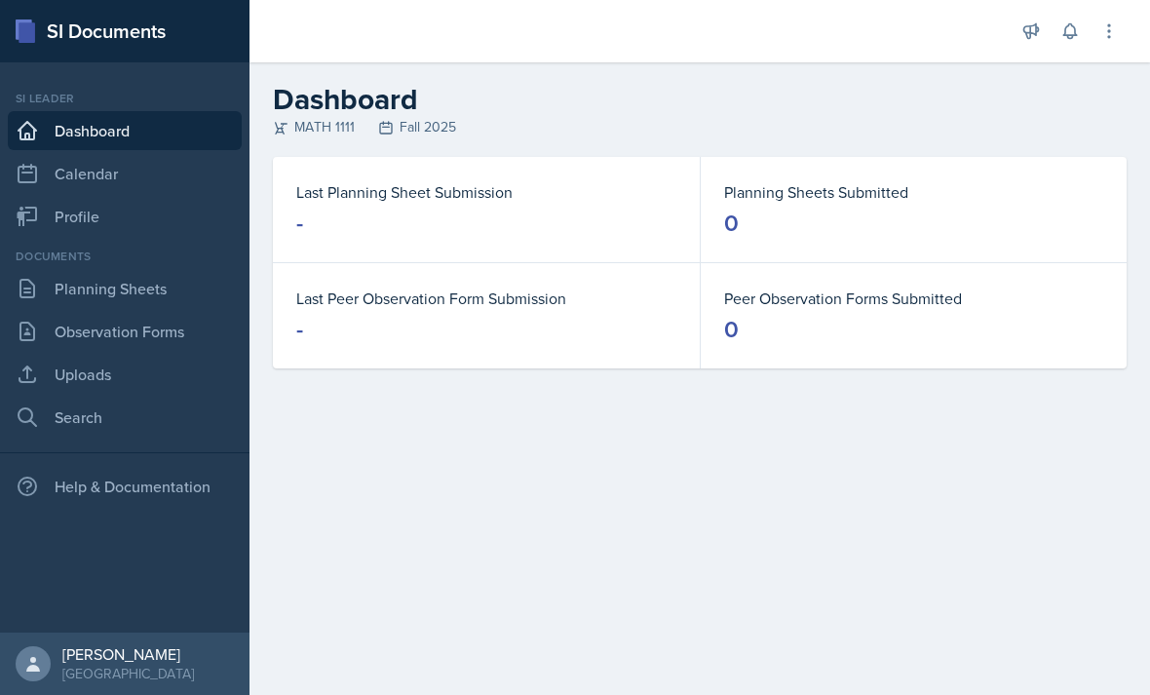
click at [70, 163] on link "Calendar" at bounding box center [125, 173] width 234 height 39
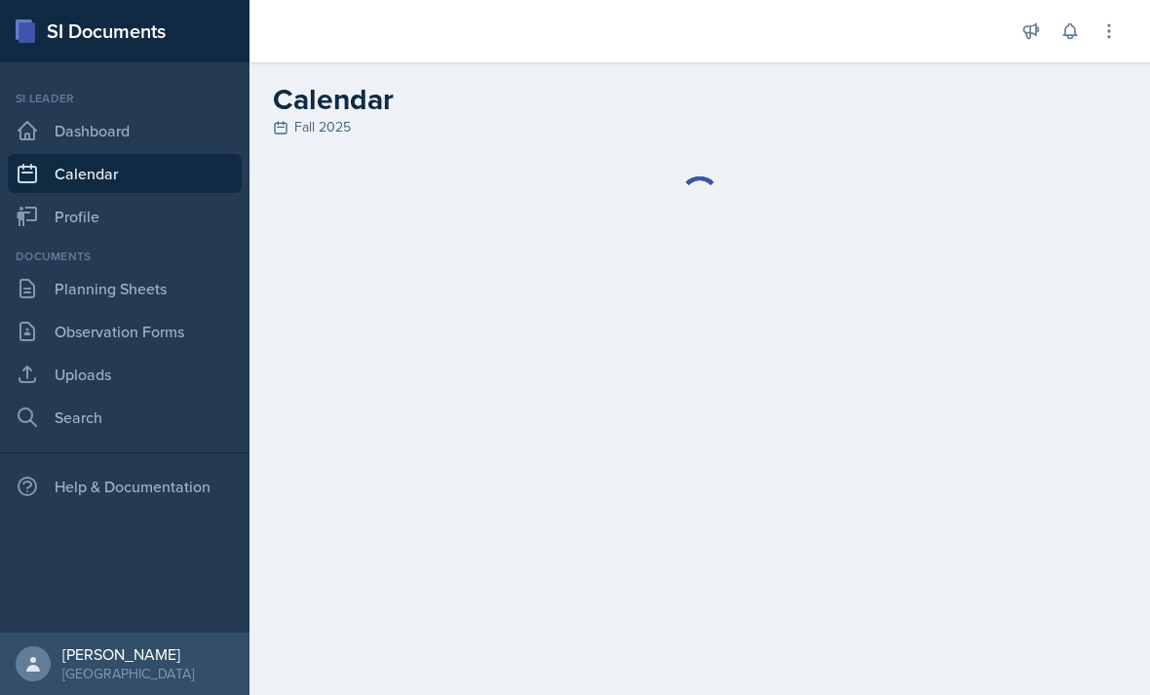
click at [27, 40] on rect at bounding box center [27, 32] width 17 height 20
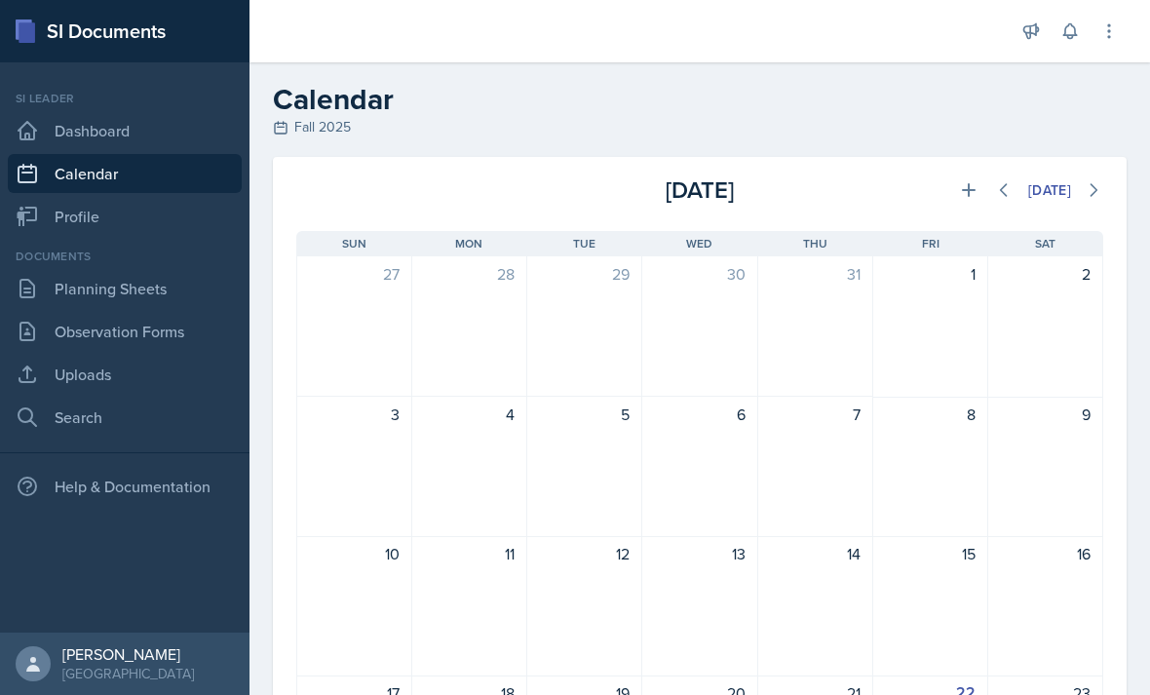
click at [82, 218] on link "Profile" at bounding box center [125, 216] width 234 height 39
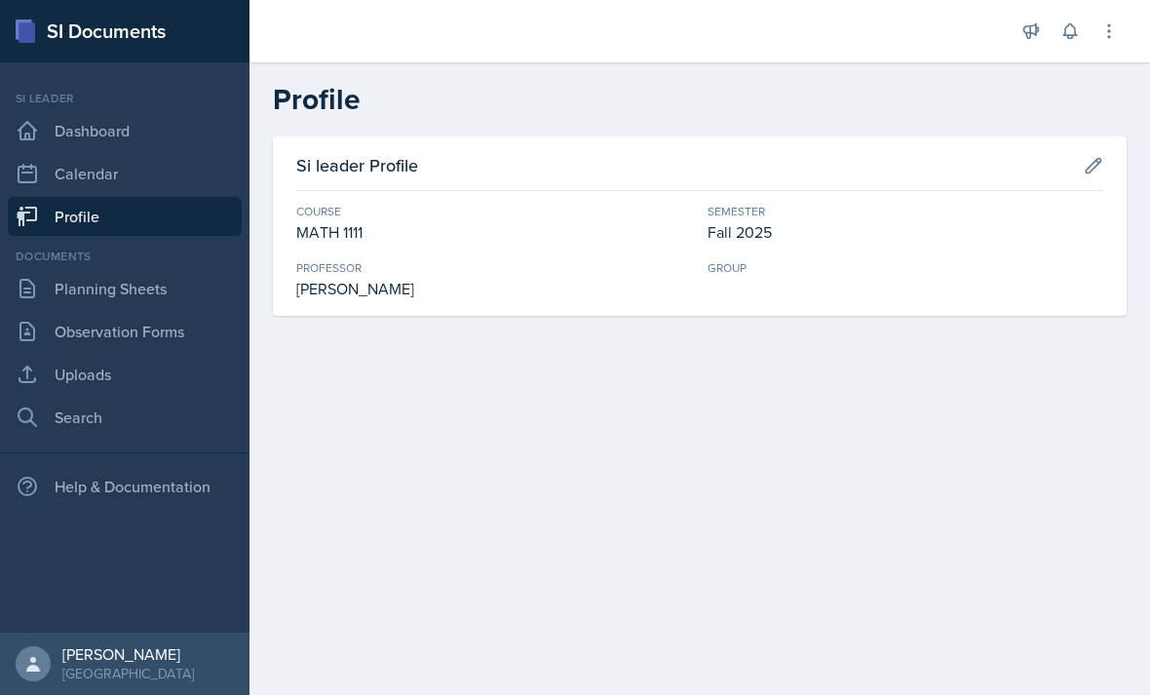
click at [78, 483] on div "Help & Documentation" at bounding box center [125, 486] width 234 height 39
click at [84, 143] on link "Dashboard" at bounding box center [125, 130] width 234 height 39
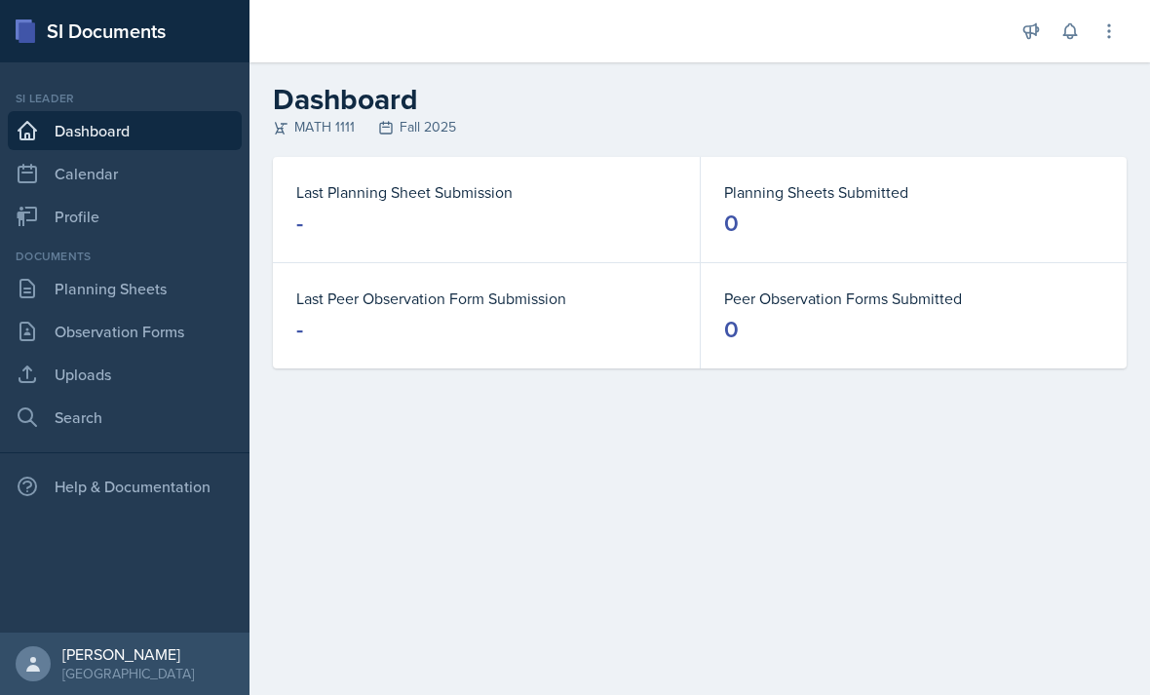
click at [59, 167] on link "Calendar" at bounding box center [125, 173] width 234 height 39
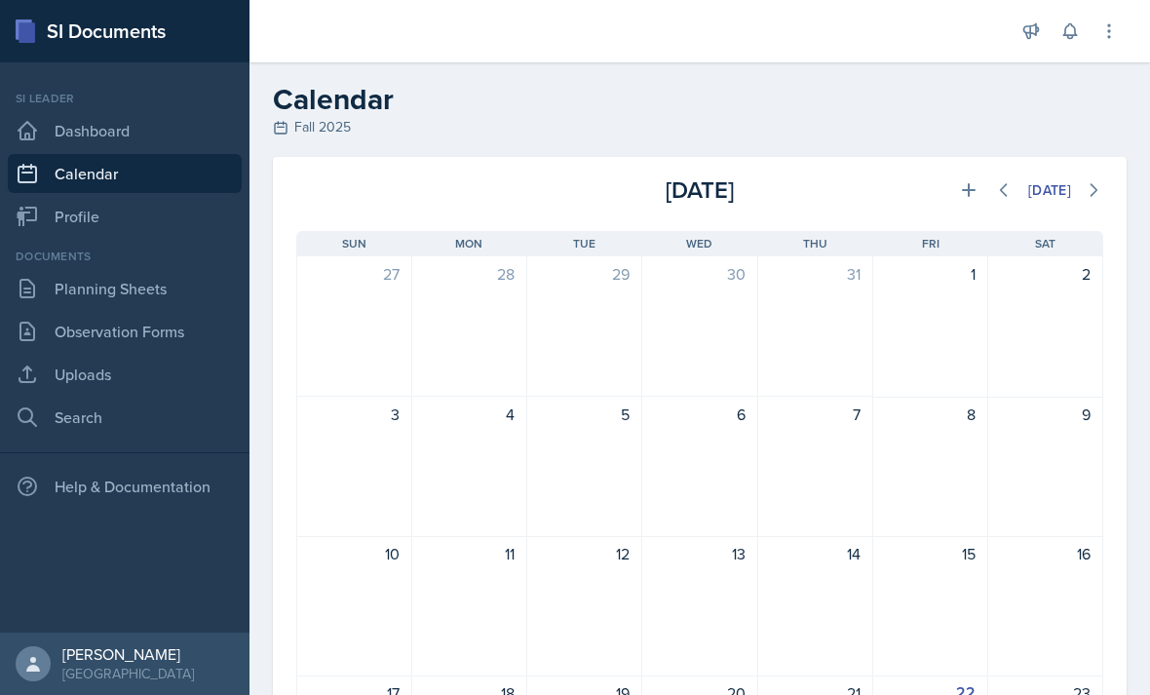
click at [185, 114] on link "Dashboard" at bounding box center [125, 130] width 234 height 39
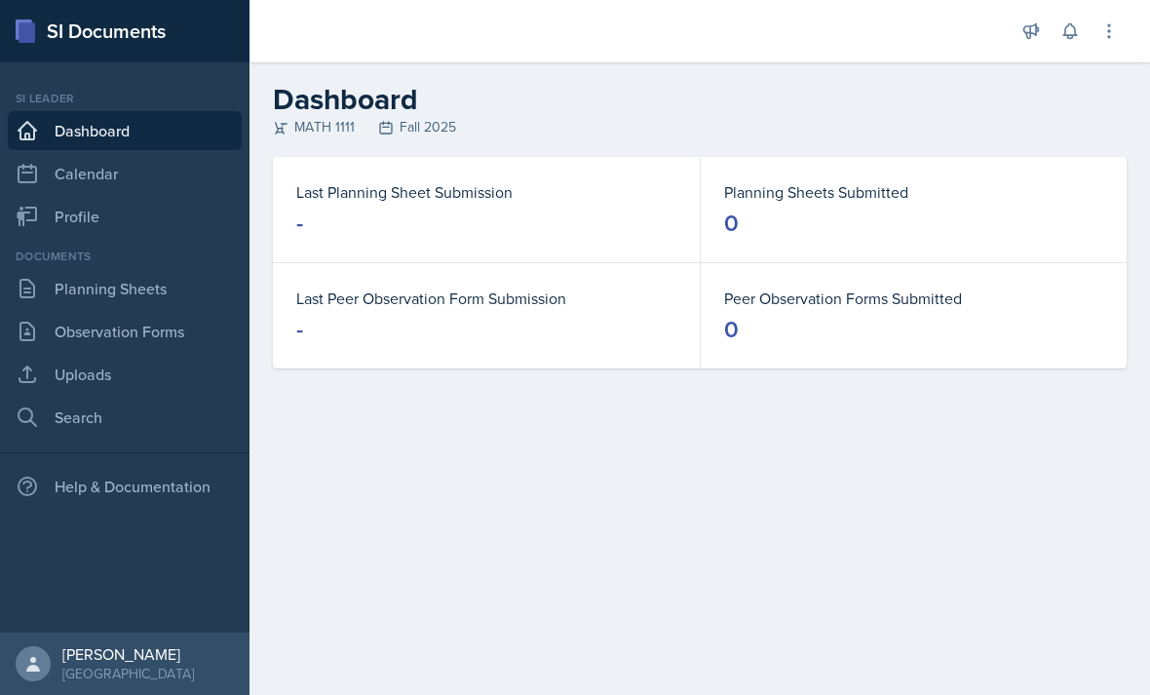
click at [144, 400] on link "Search" at bounding box center [125, 417] width 234 height 39
select select "all"
select select "1"
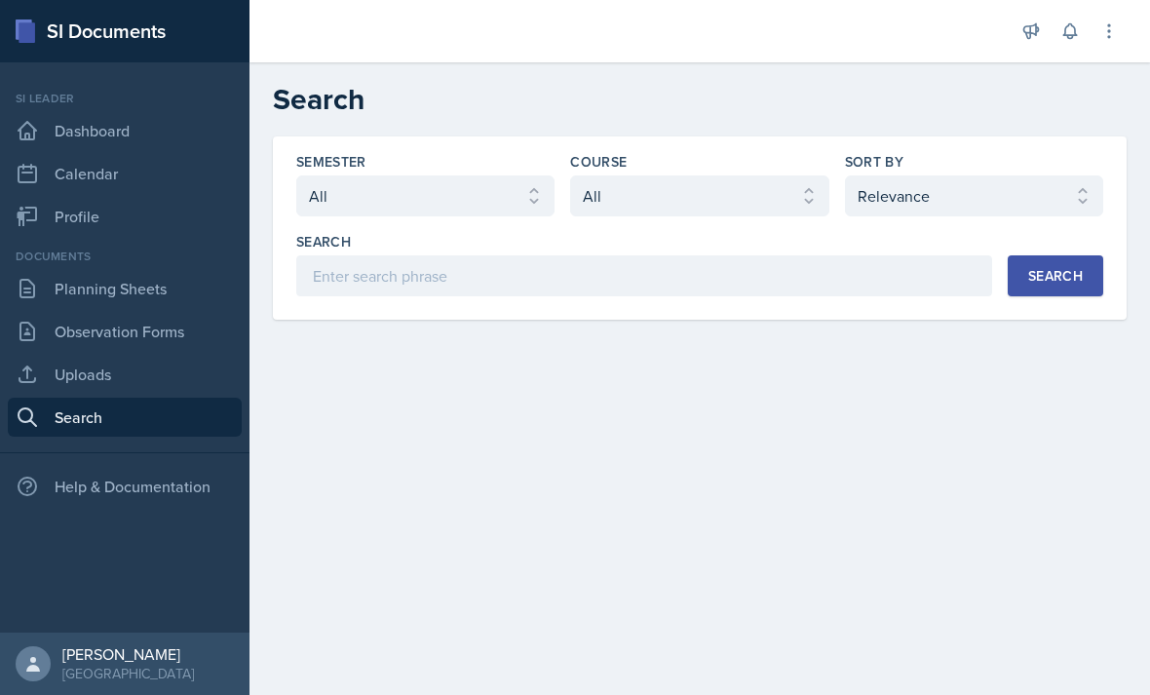
click at [176, 215] on link "Profile" at bounding box center [125, 216] width 234 height 39
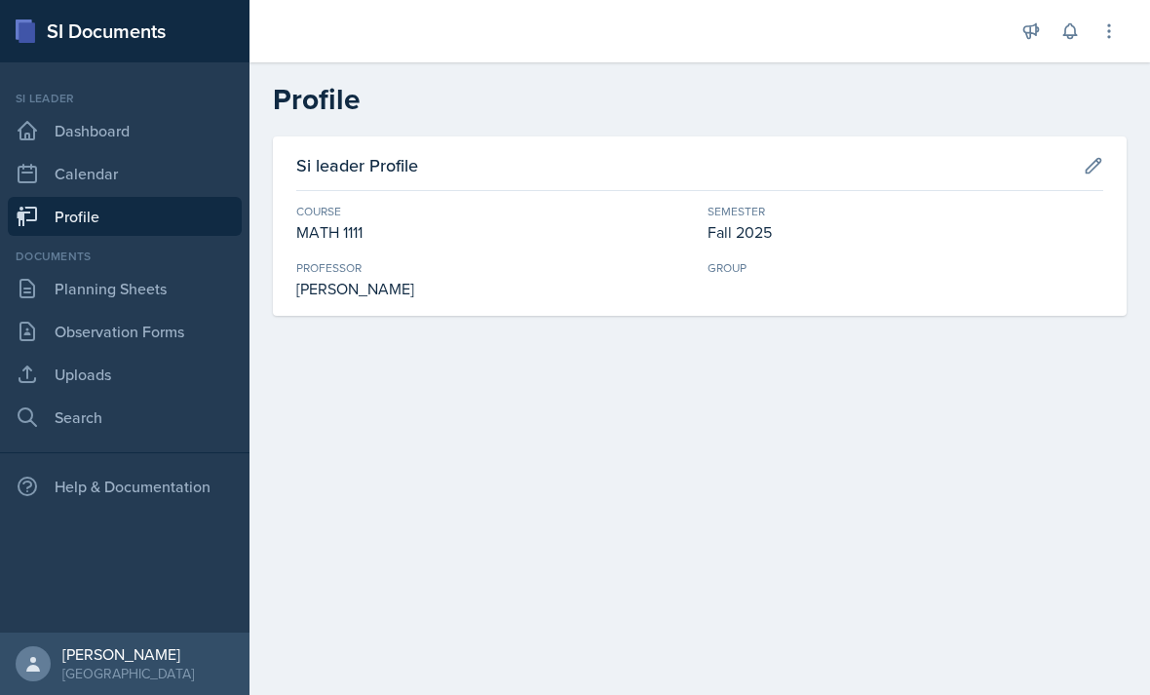
click at [1108, 40] on icon at bounding box center [1108, 30] width 19 height 19
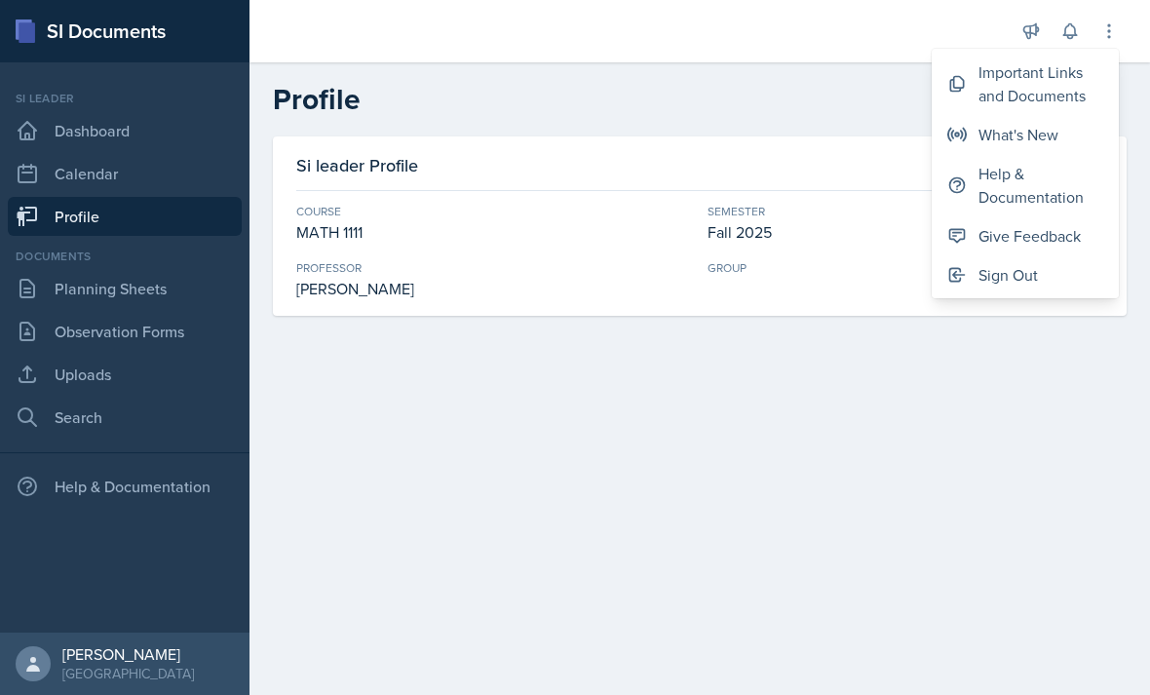
click at [1106, 26] on icon at bounding box center [1108, 30] width 19 height 19
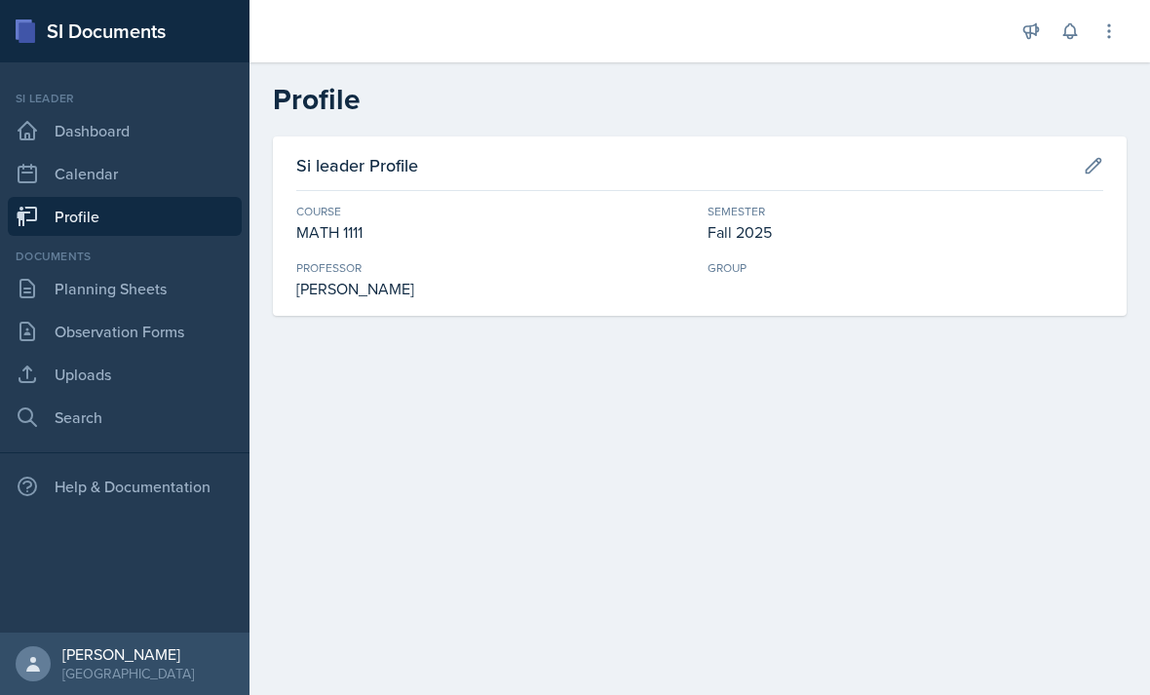
click at [205, 373] on link "Uploads" at bounding box center [125, 374] width 234 height 39
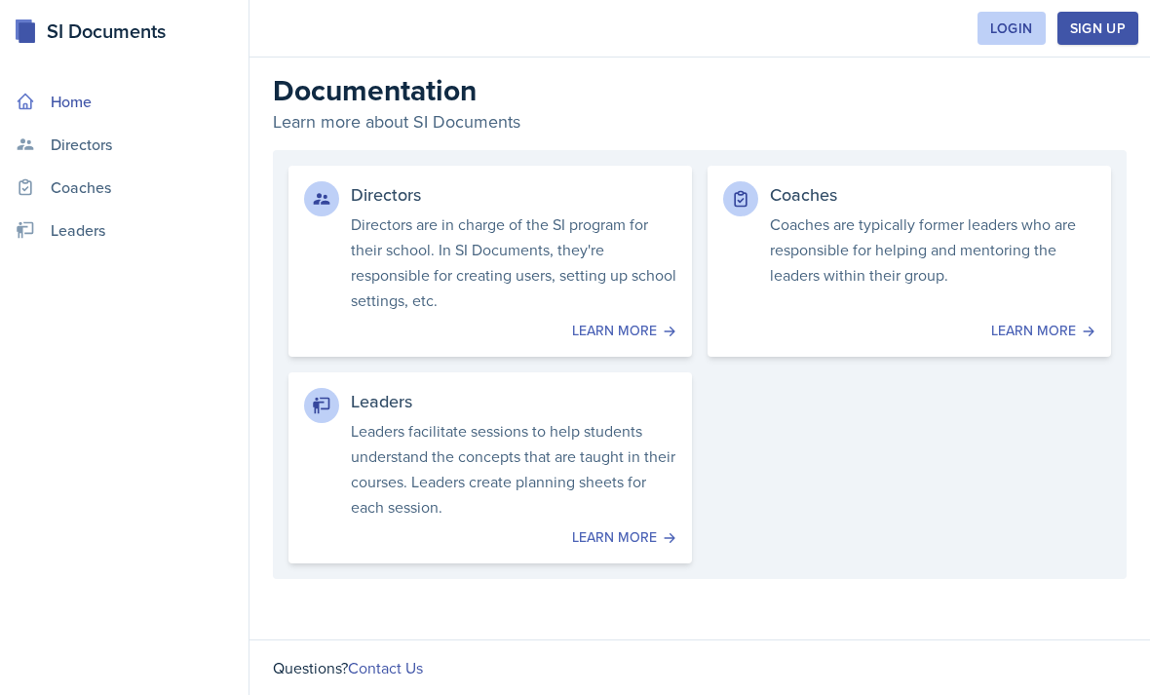
click at [358, 491] on p "Leaders facilitate sessions to help students understand the concepts that are t…" at bounding box center [514, 468] width 326 height 101
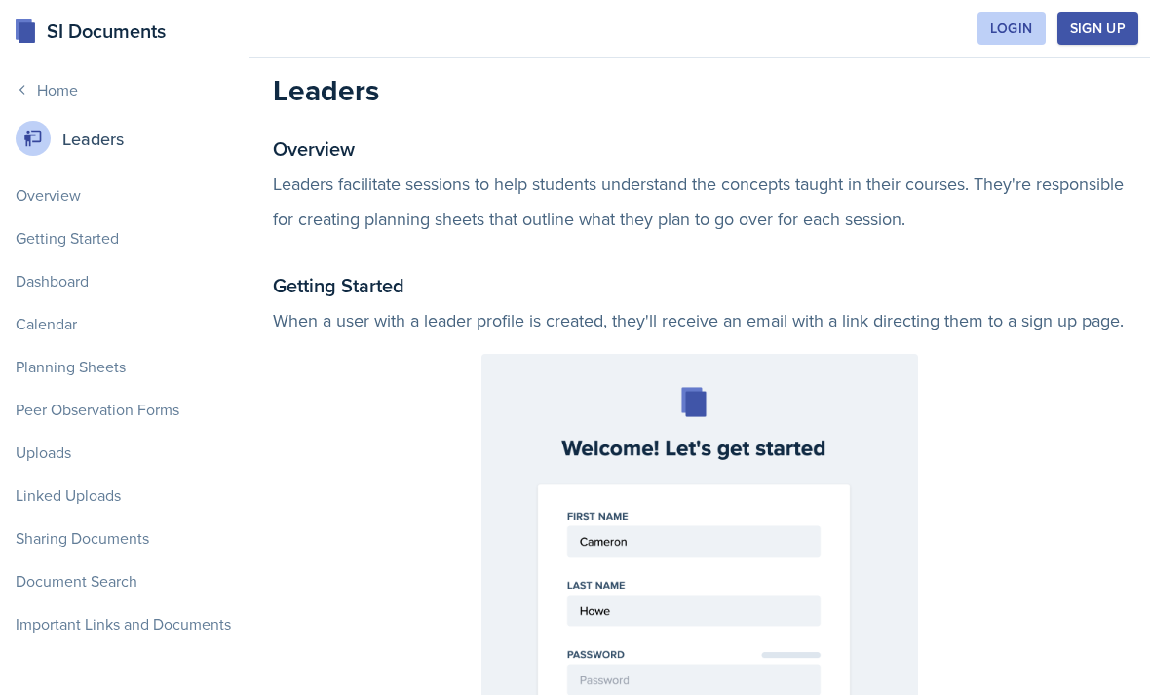
scroll to position [62, 0]
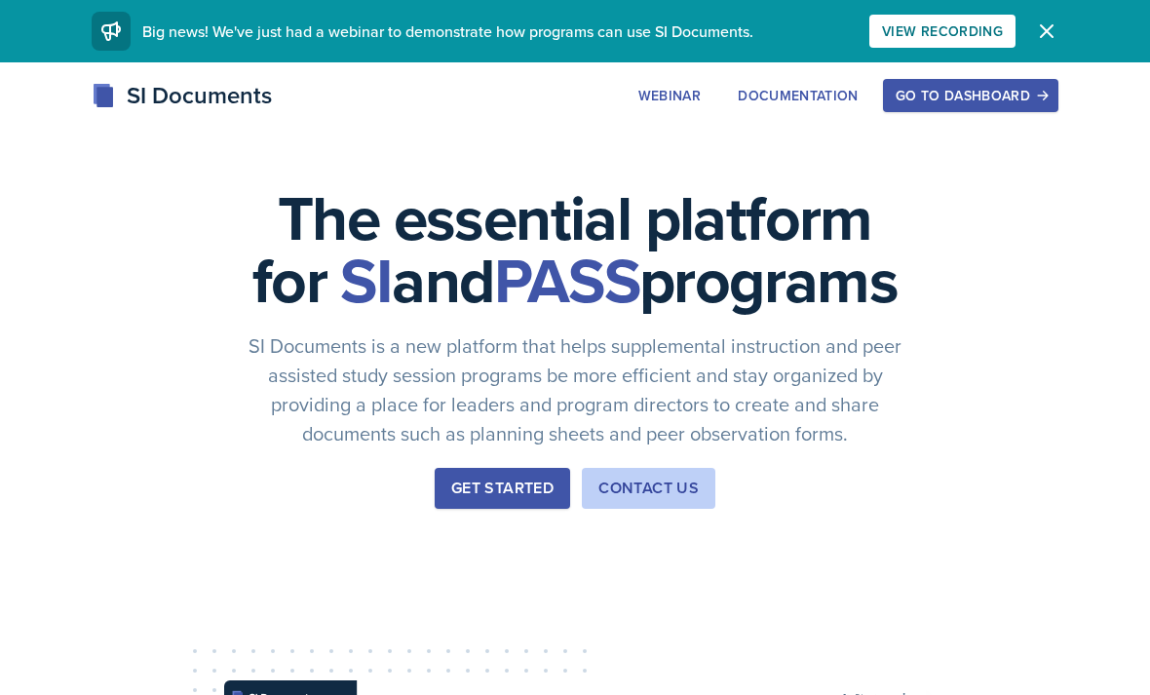
click at [977, 102] on div "Go to Dashboard" at bounding box center [971, 96] width 150 height 16
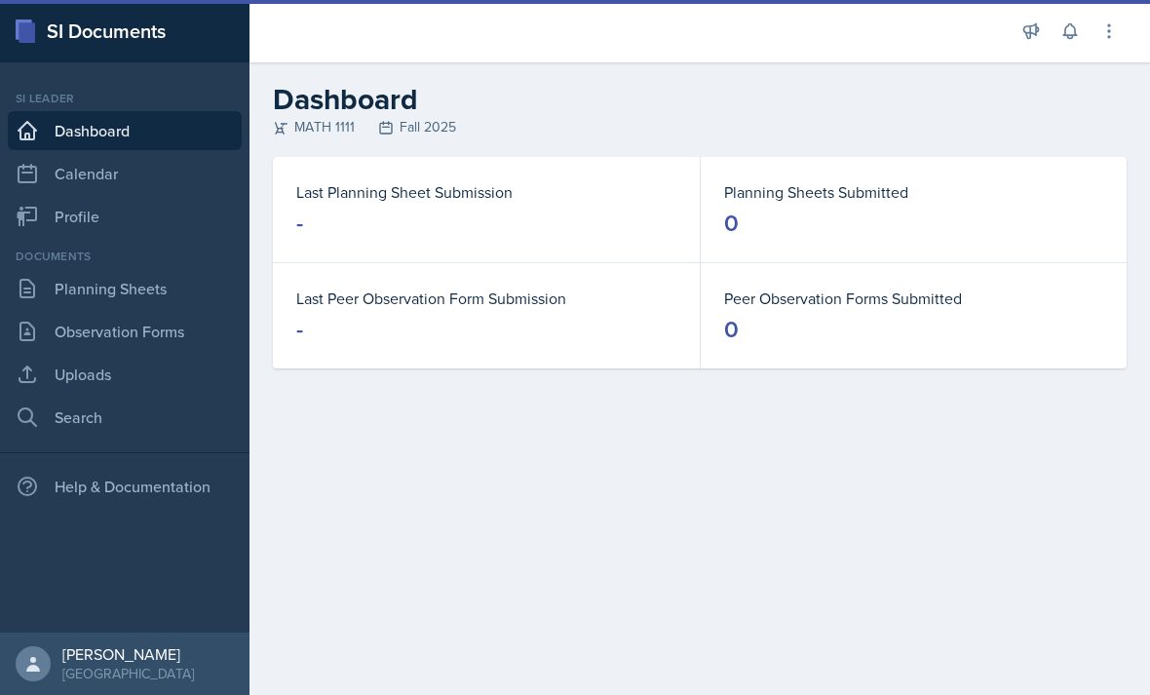
click at [94, 261] on div "Documents" at bounding box center [125, 257] width 234 height 18
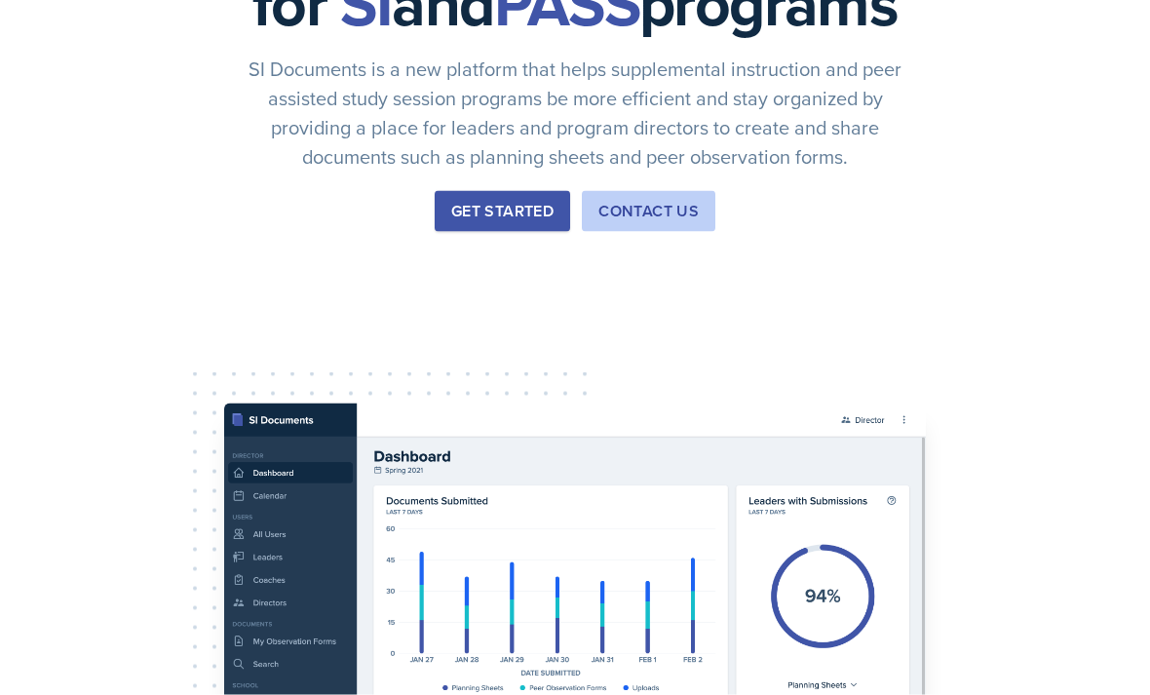
scroll to position [301, 0]
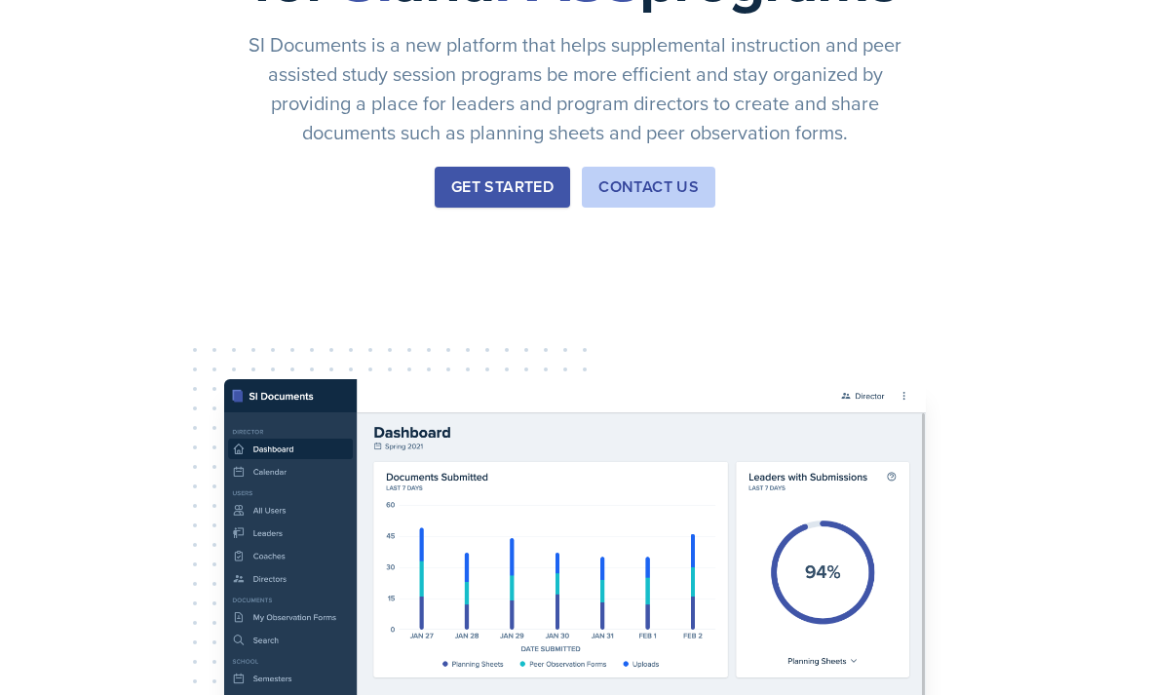
click at [535, 199] on div "Get Started" at bounding box center [502, 186] width 102 height 23
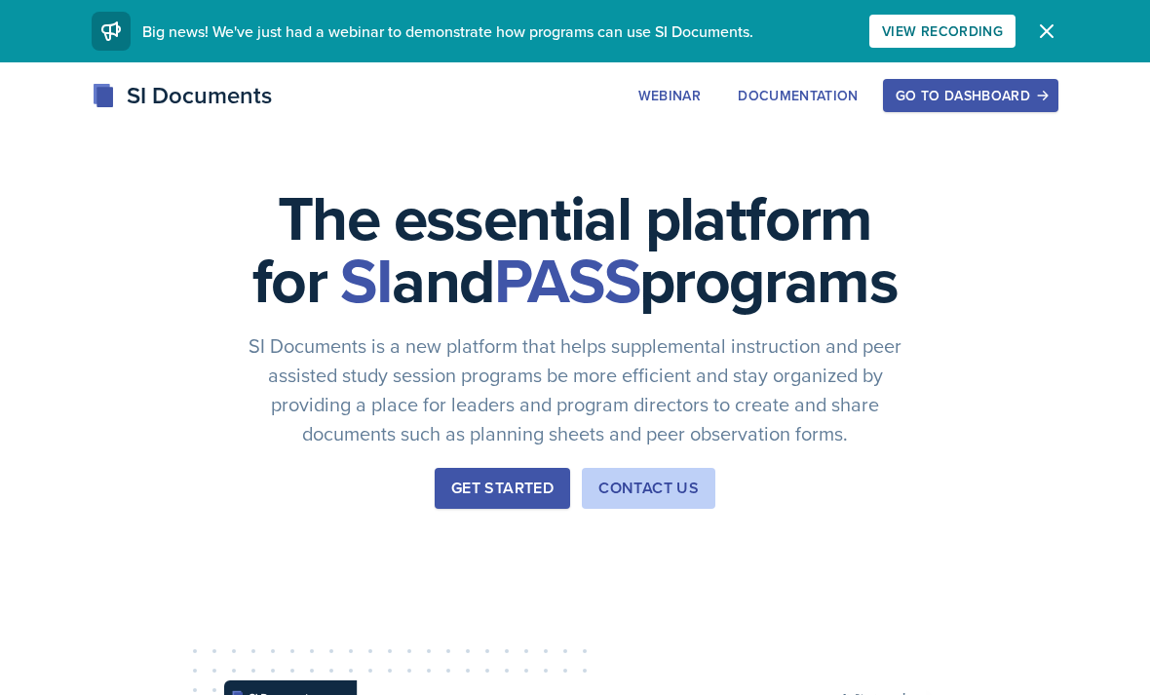
click at [943, 95] on div "Go to Dashboard" at bounding box center [971, 96] width 150 height 16
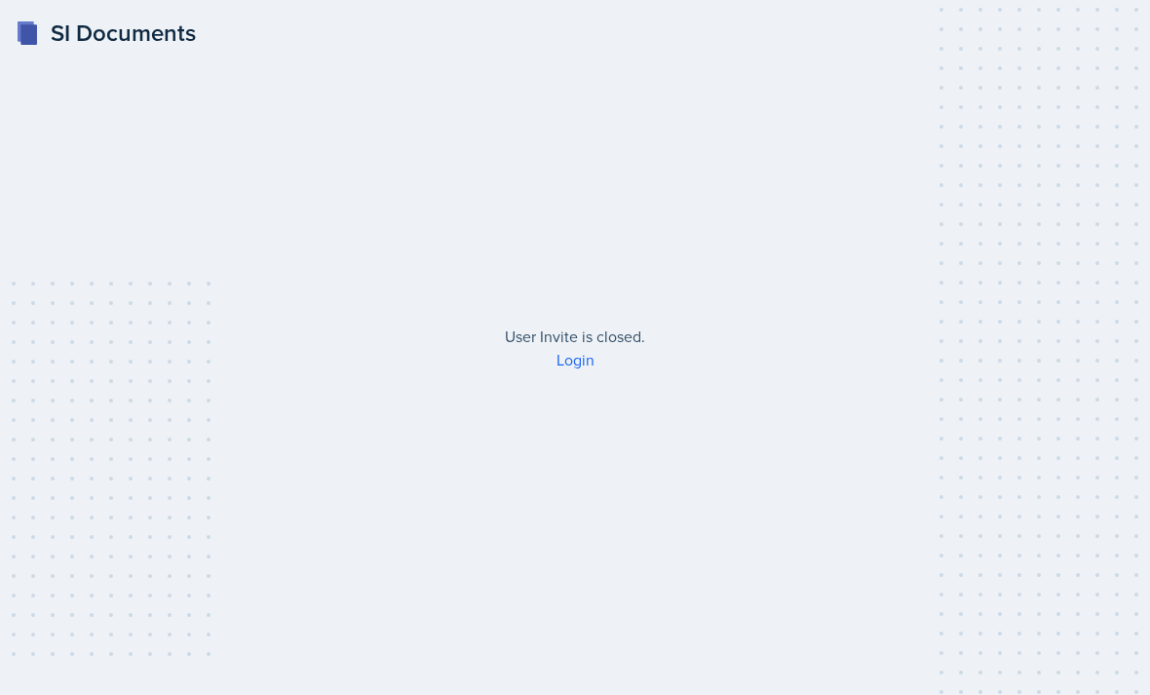
click at [582, 370] on link "Login" at bounding box center [576, 359] width 38 height 21
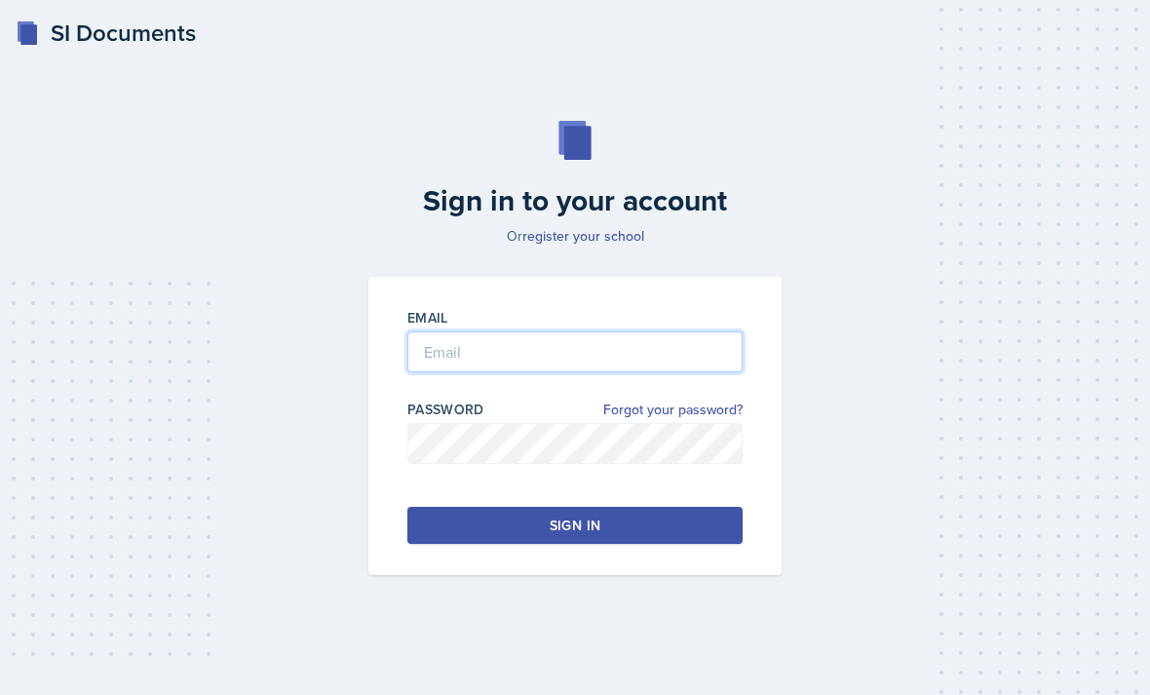
click at [636, 372] on input "email" at bounding box center [574, 351] width 335 height 41
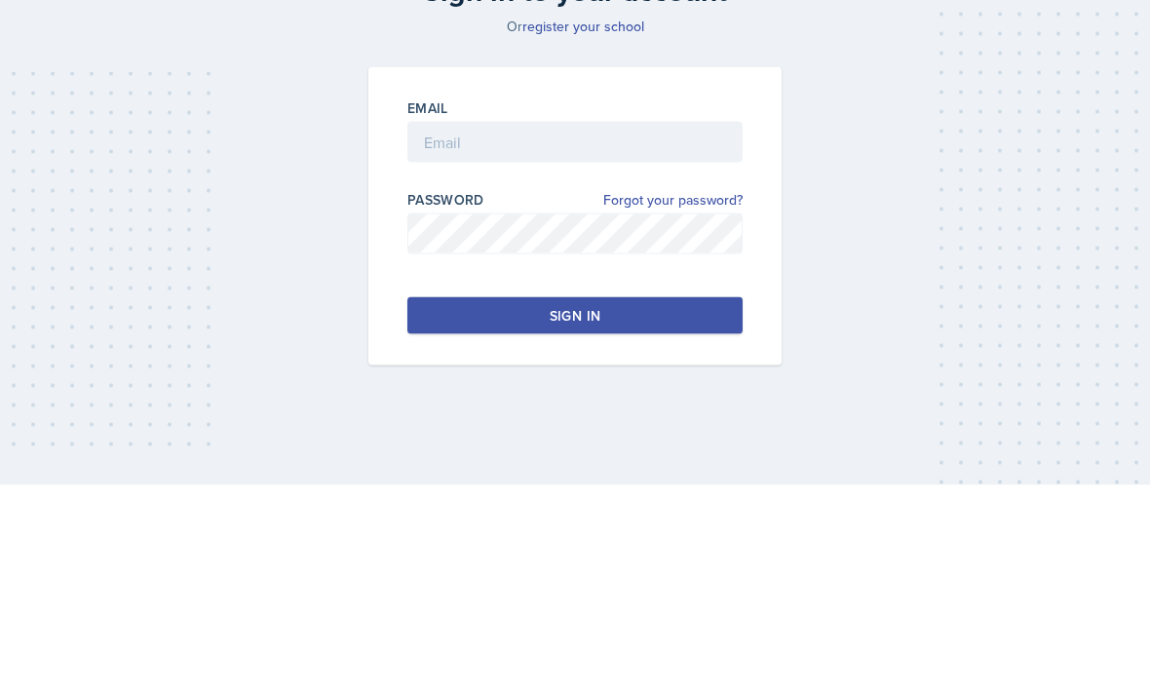
click at [708, 400] on link "Forgot your password?" at bounding box center [672, 410] width 139 height 20
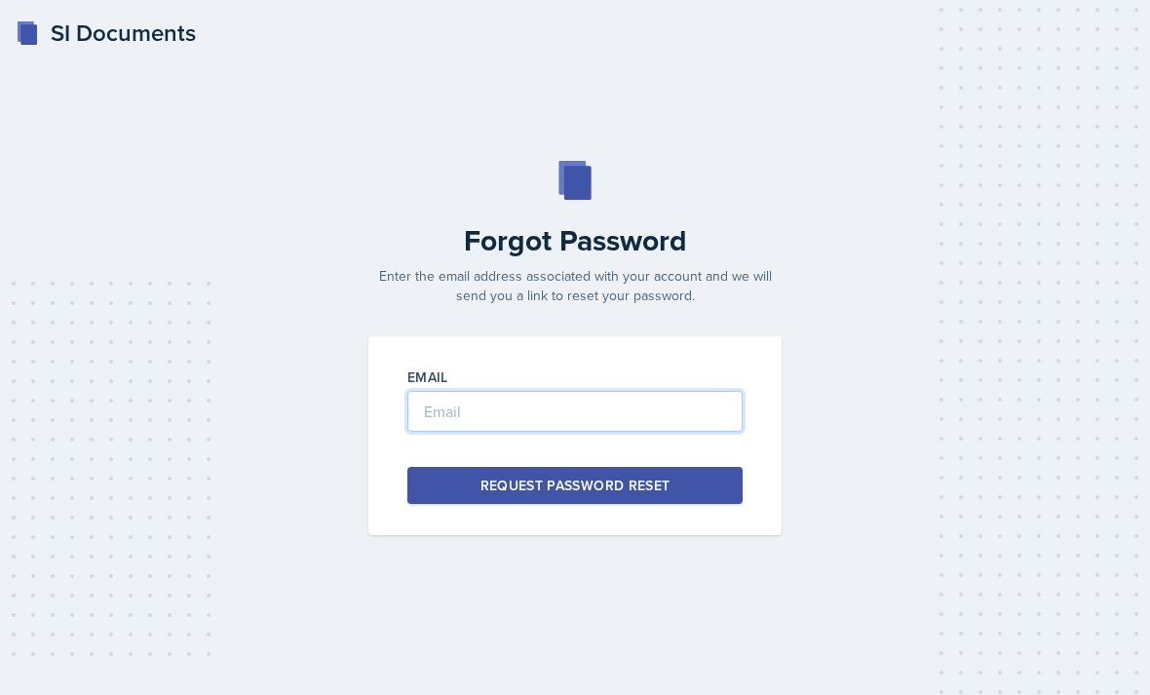
click at [631, 391] on input "email" at bounding box center [574, 411] width 335 height 41
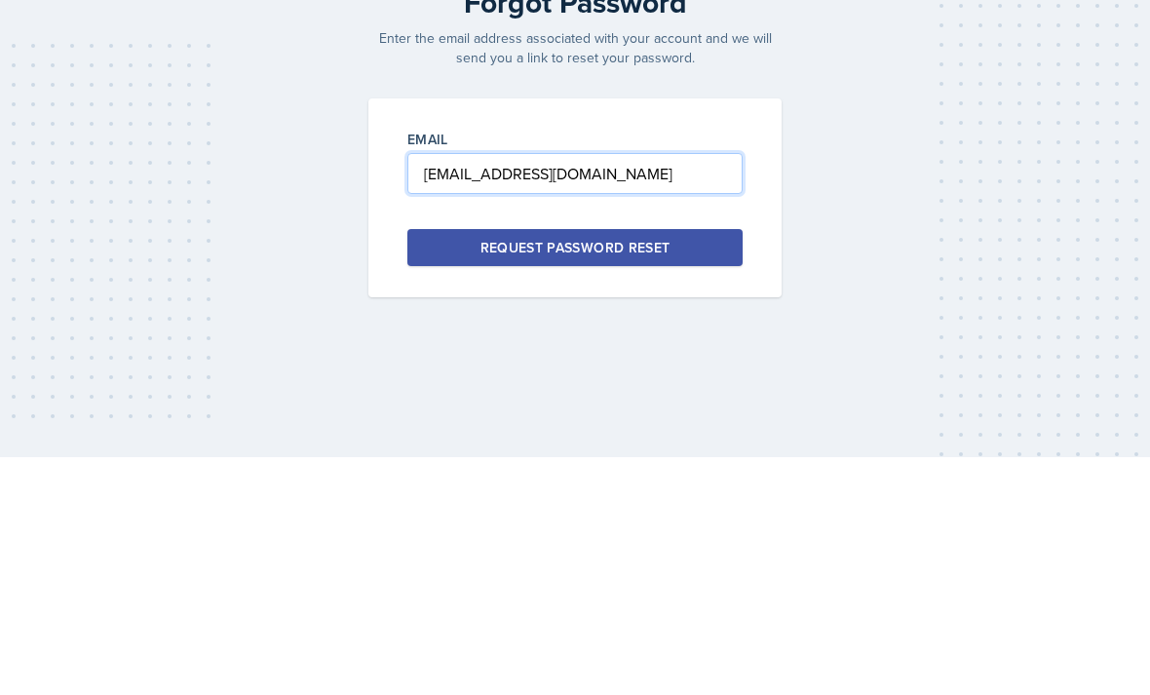
type input "[EMAIL_ADDRESS][DOMAIN_NAME]"
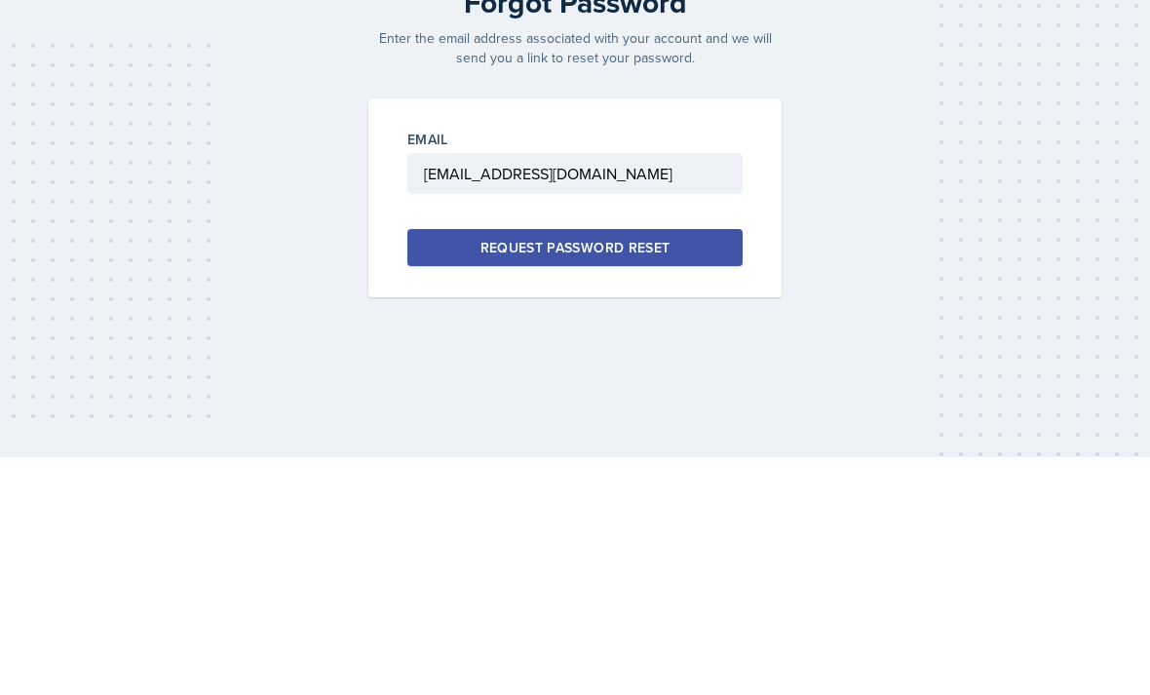
click at [692, 467] on button "Request Password Reset" at bounding box center [574, 485] width 335 height 37
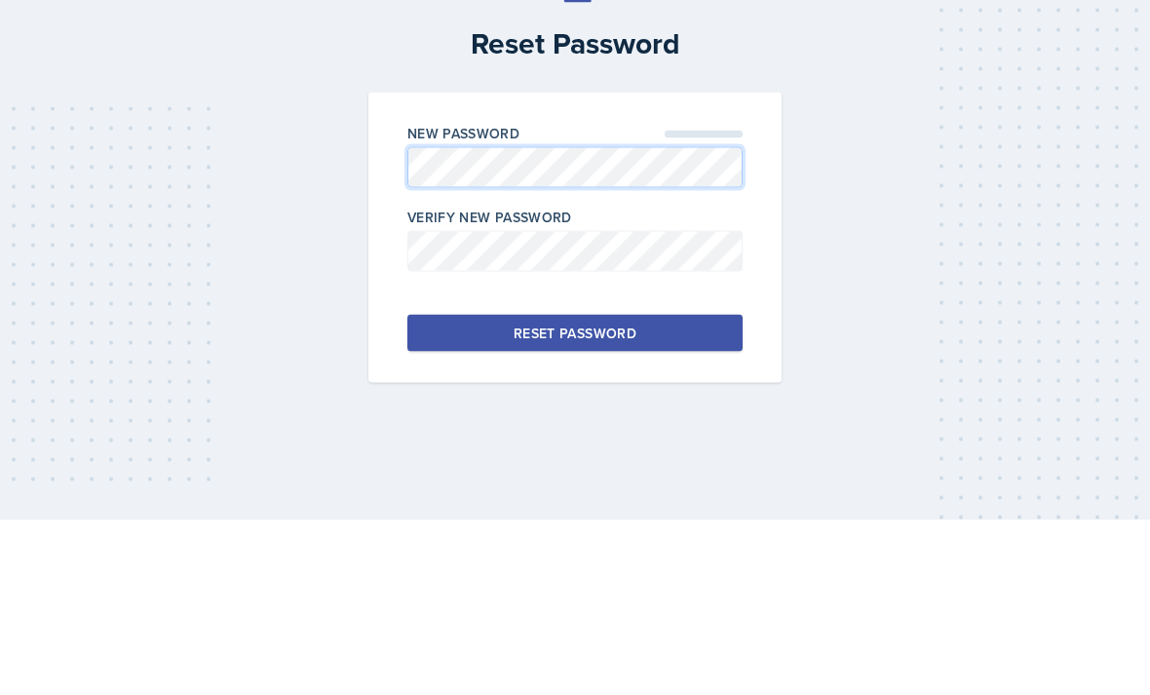
scroll to position [62, 0]
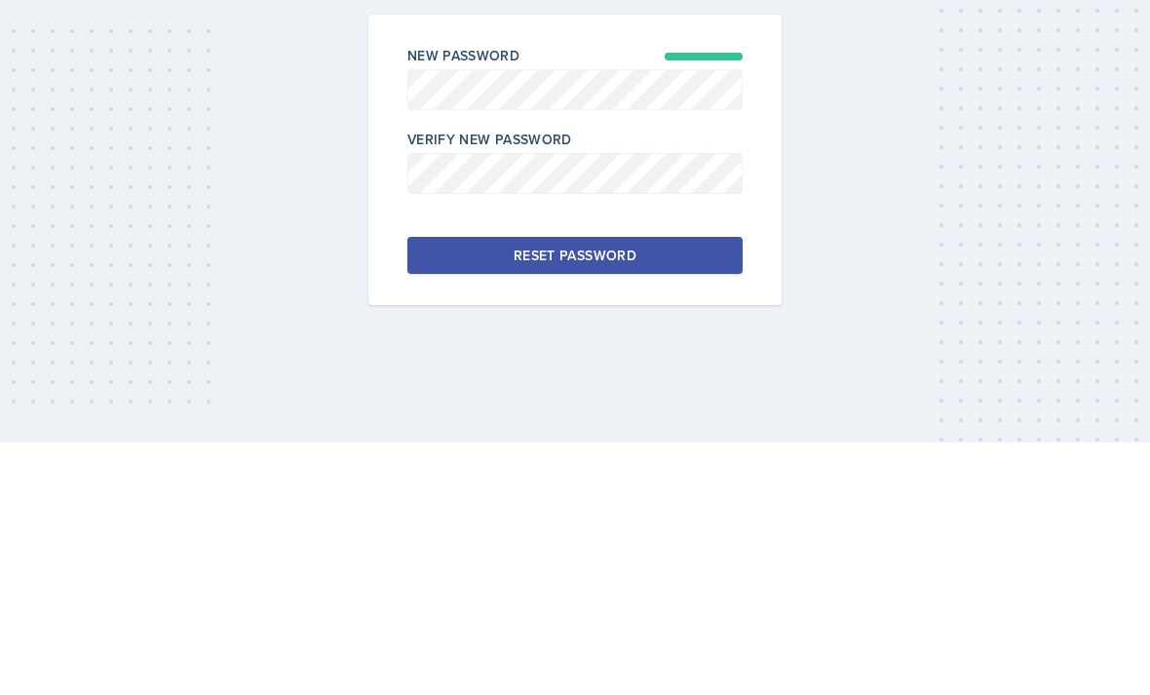
click at [694, 489] on button "Reset Password" at bounding box center [574, 507] width 335 height 37
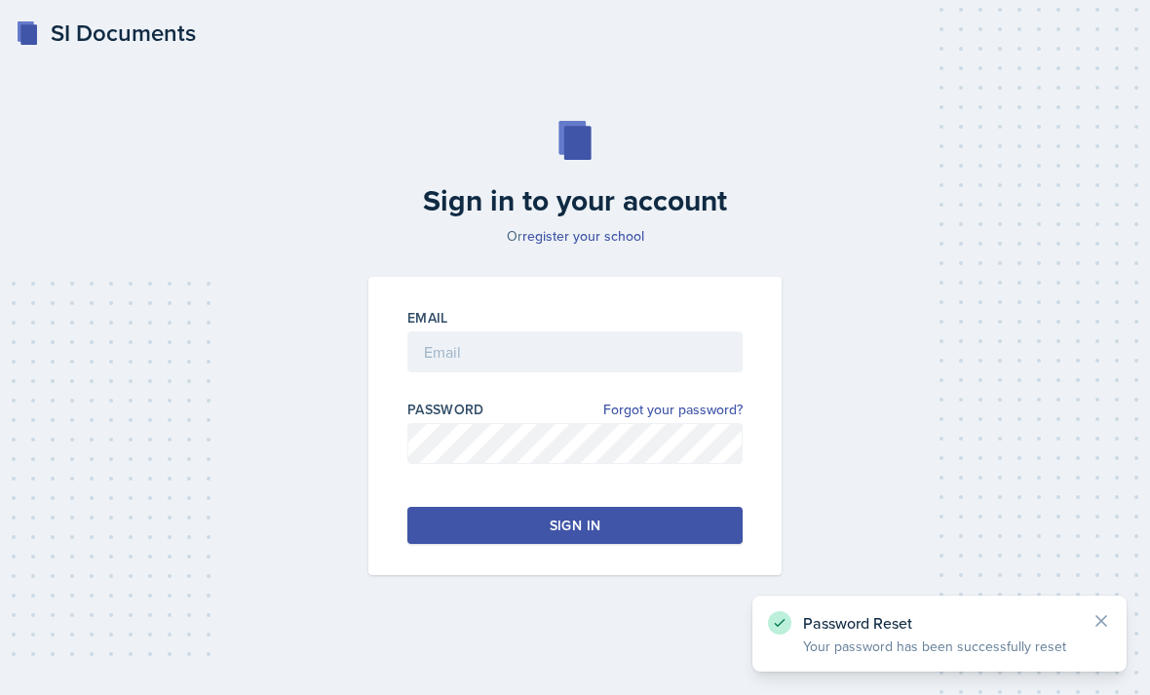
scroll to position [62, 0]
click at [660, 331] on input "email" at bounding box center [574, 351] width 335 height 41
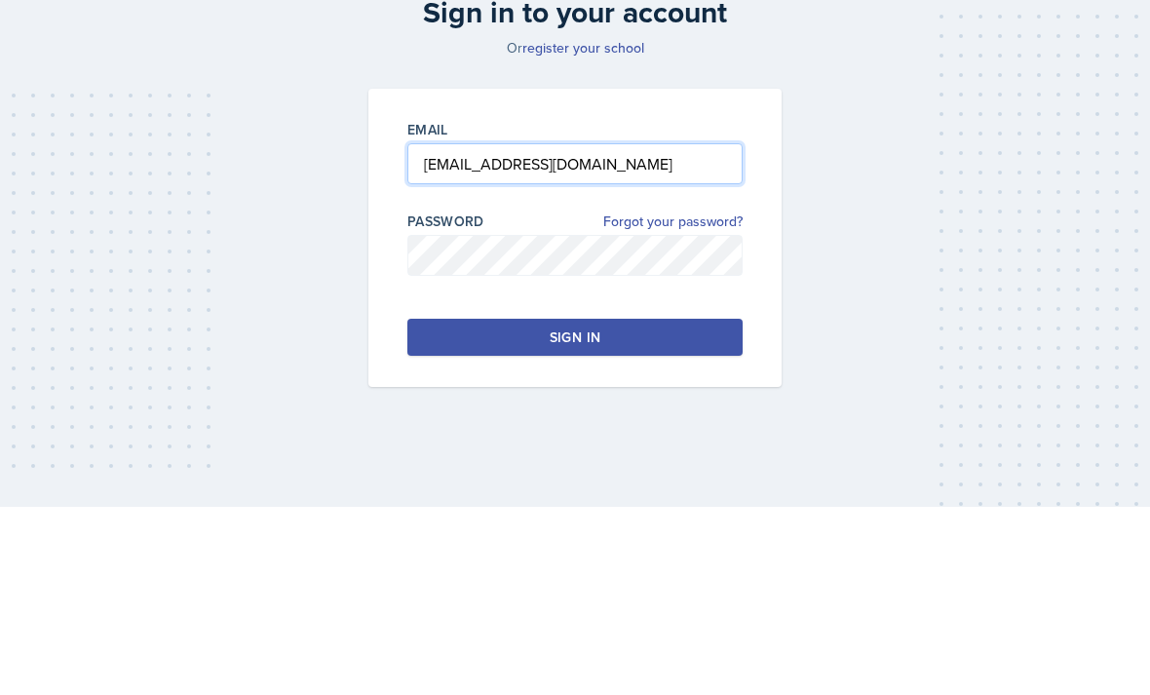
type input "[EMAIL_ADDRESS][DOMAIN_NAME]"
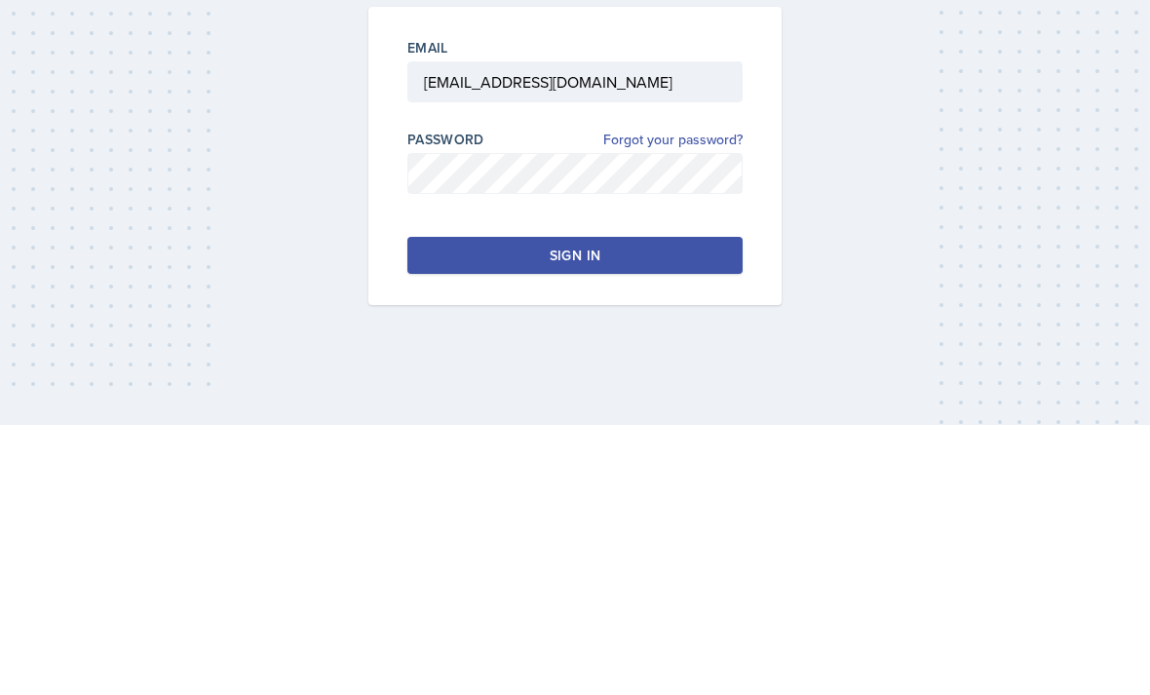
click at [686, 507] on button "Sign in" at bounding box center [574, 525] width 335 height 37
